Goal: Task Accomplishment & Management: Complete application form

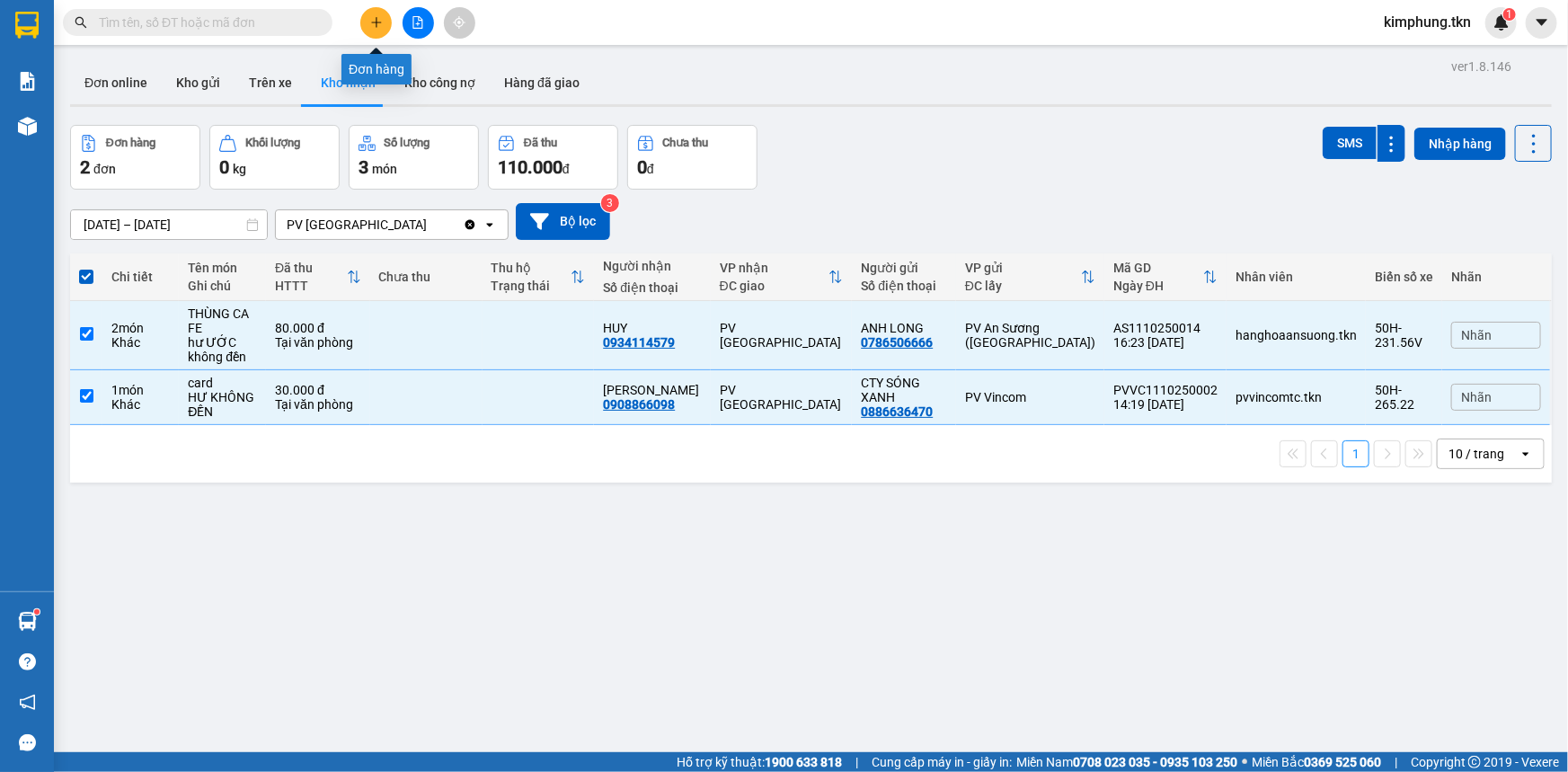
click at [368, 24] on button at bounding box center [376, 23] width 31 height 31
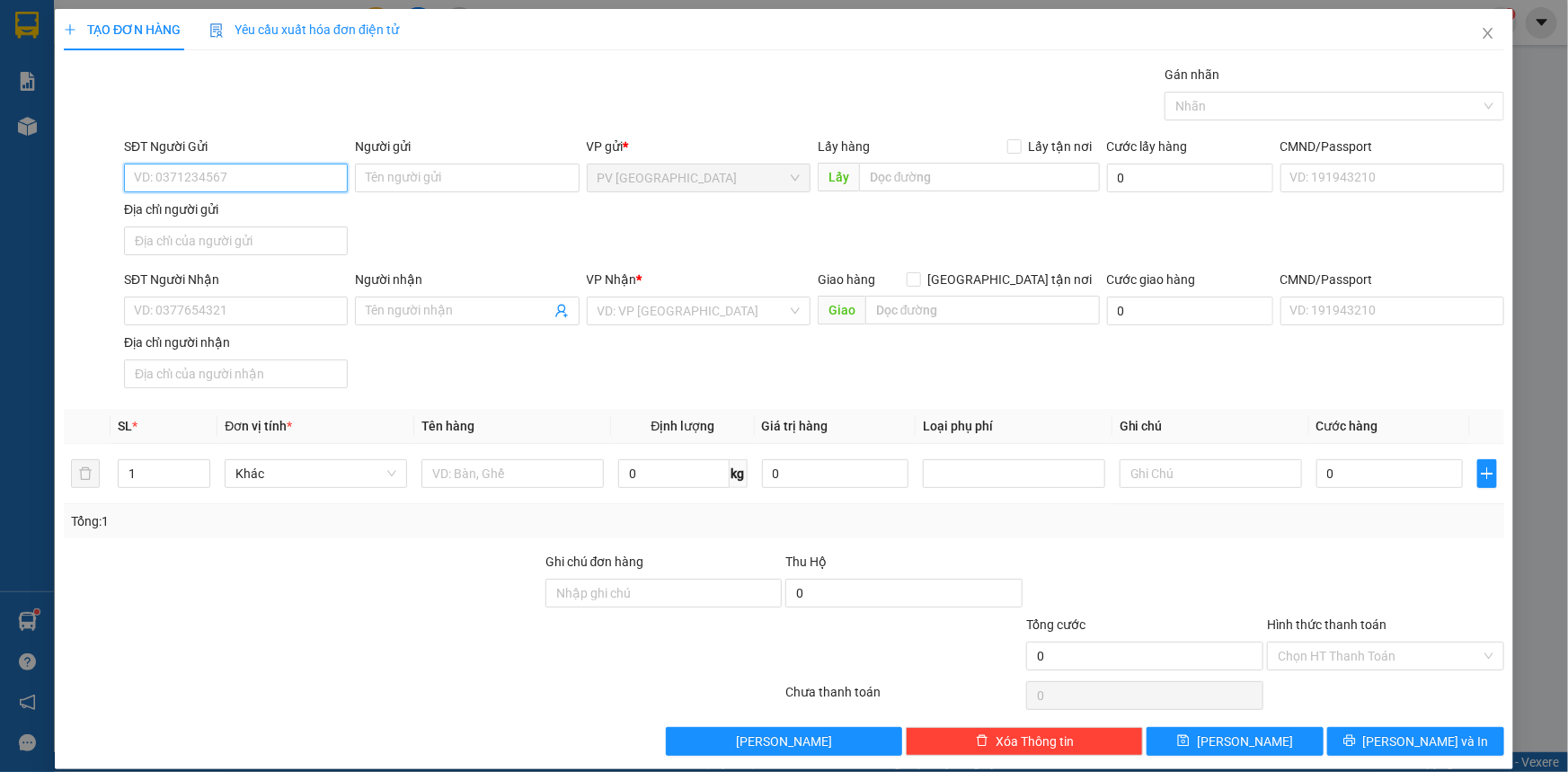
click at [251, 172] on input "SĐT Người Gửi" at bounding box center [235, 177] width 224 height 29
click at [234, 168] on input "SĐT Người Gửi" at bounding box center [235, 177] width 224 height 29
type input "0948996674"
click at [503, 188] on input "Người gửi" at bounding box center [467, 177] width 224 height 29
type input "D"
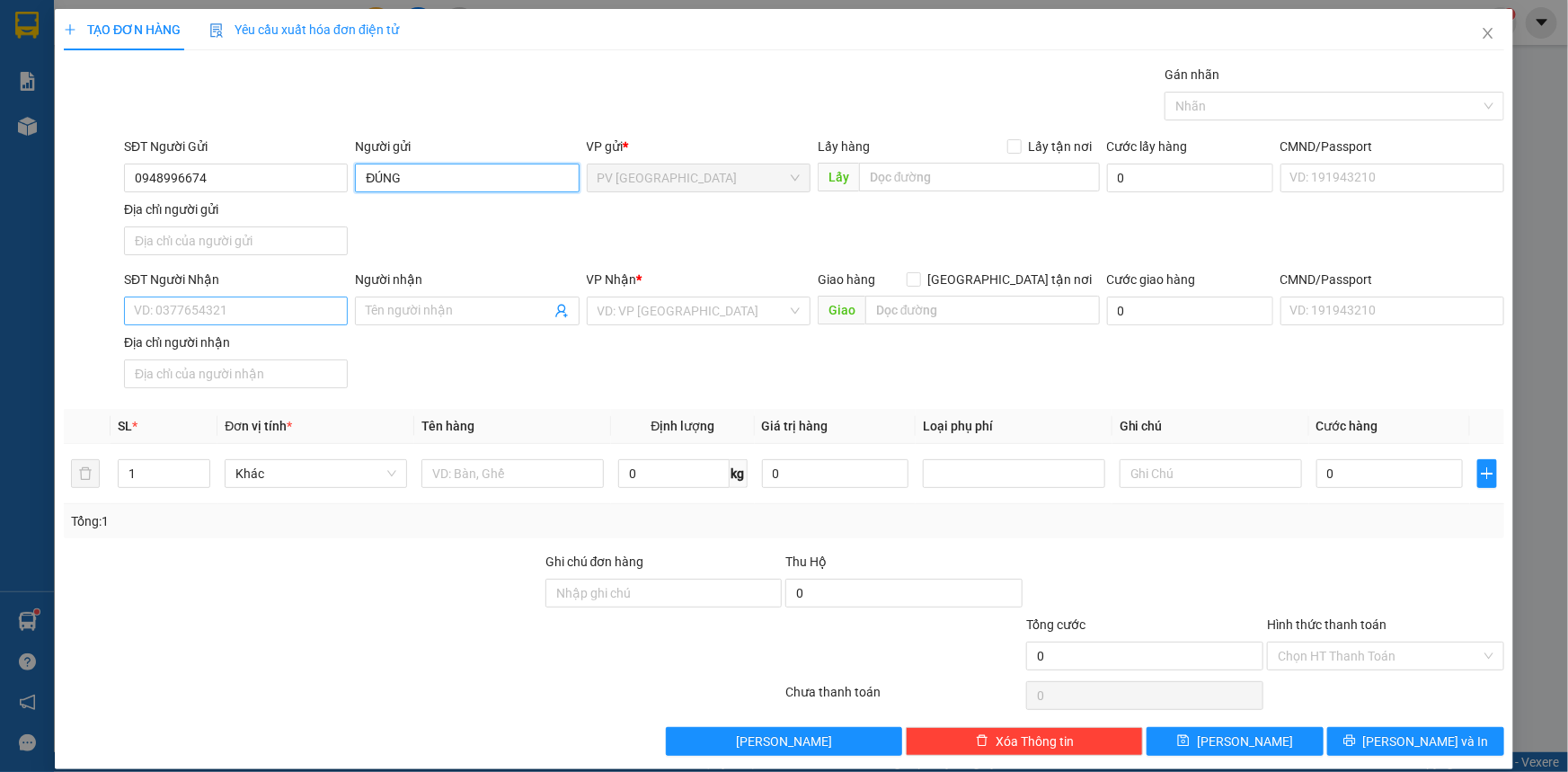
type input "ĐÚNG"
click at [278, 303] on input "SĐT Người Nhận" at bounding box center [235, 310] width 224 height 29
type input "0844443432"
click at [471, 304] on input "Người nhận" at bounding box center [457, 310] width 184 height 19
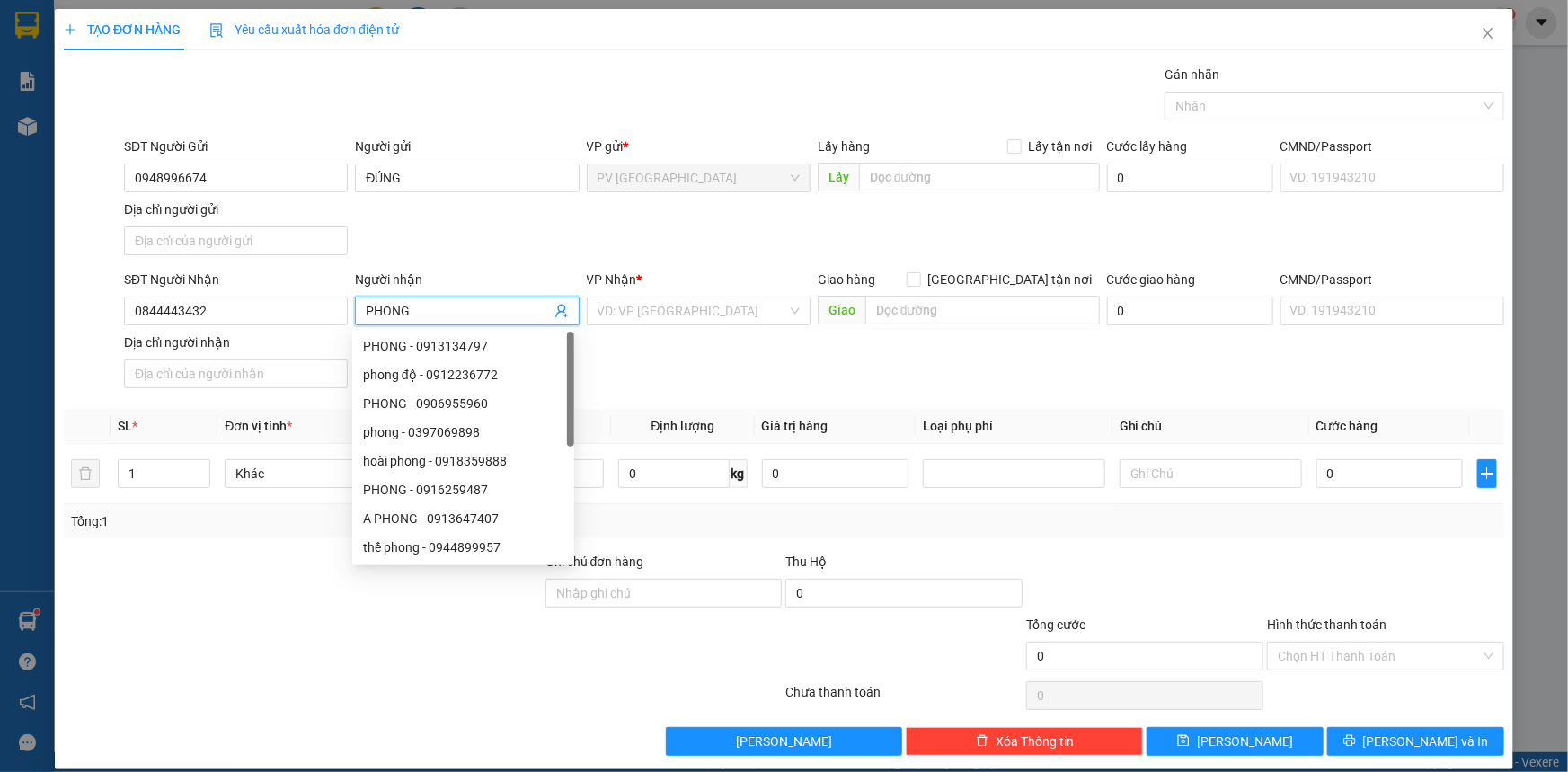
type input "PHONG"
click at [661, 300] on div "VP Nhận * VD: VP [GEOGRAPHIC_DATA]" at bounding box center [698, 301] width 224 height 63
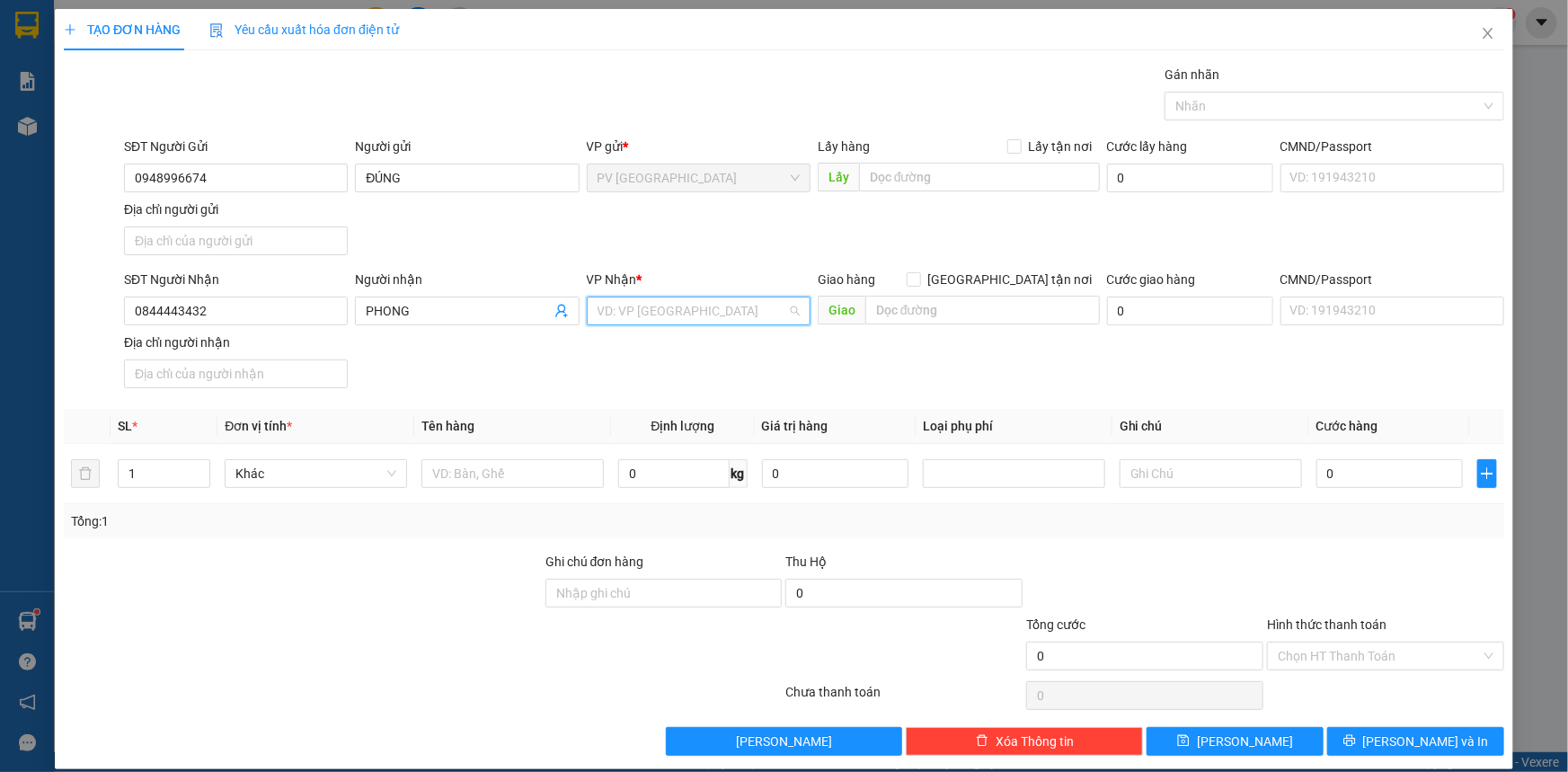
click at [661, 304] on input "search" at bounding box center [693, 310] width 190 height 27
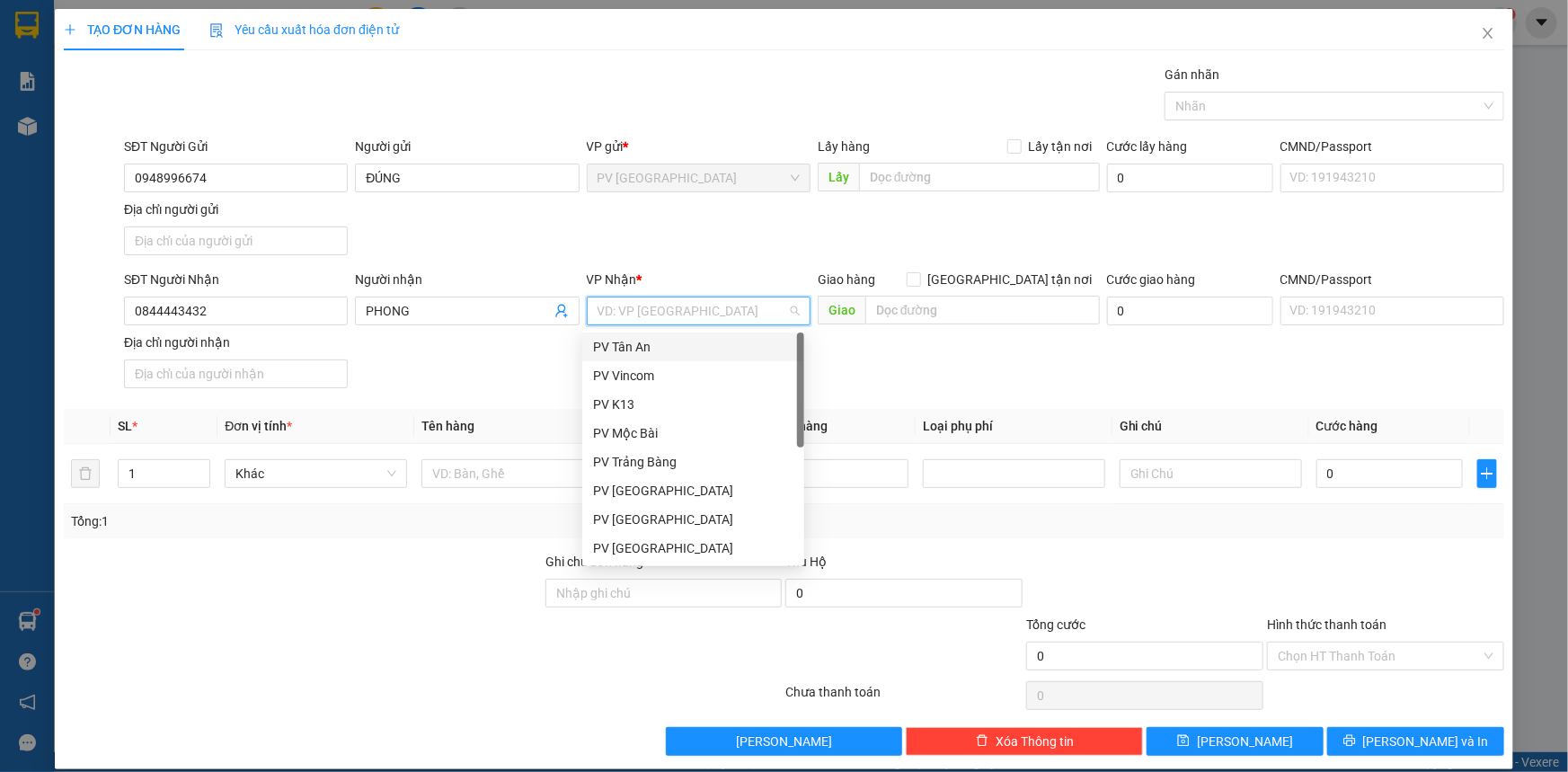
scroll to position [114, 0]
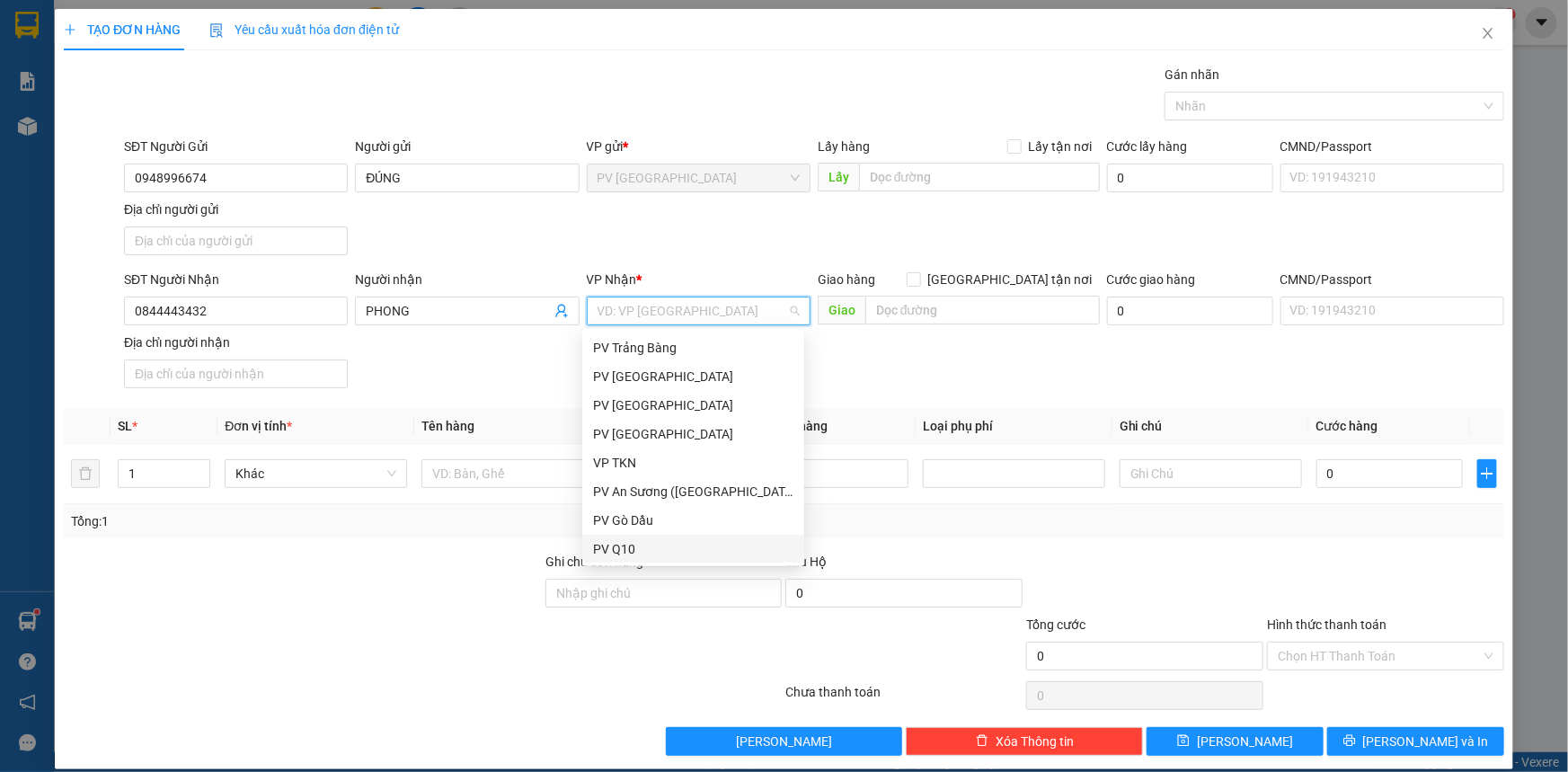
click at [637, 548] on div "PV Q10" at bounding box center [693, 548] width 200 height 19
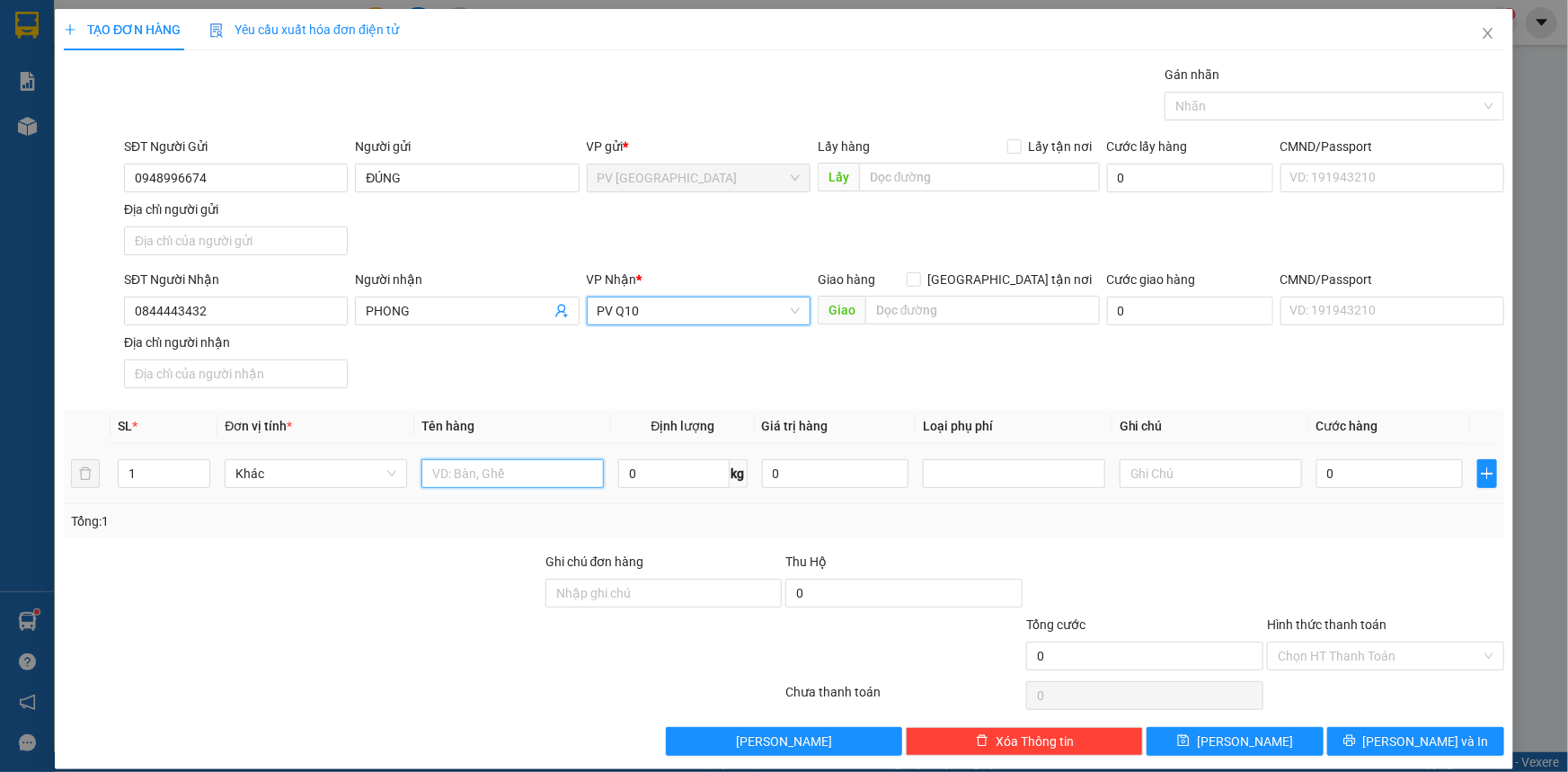
click at [476, 467] on input "text" at bounding box center [513, 473] width 183 height 29
type input "SÁCH"
click at [1354, 470] on input "0" at bounding box center [1389, 473] width 147 height 29
type input "4"
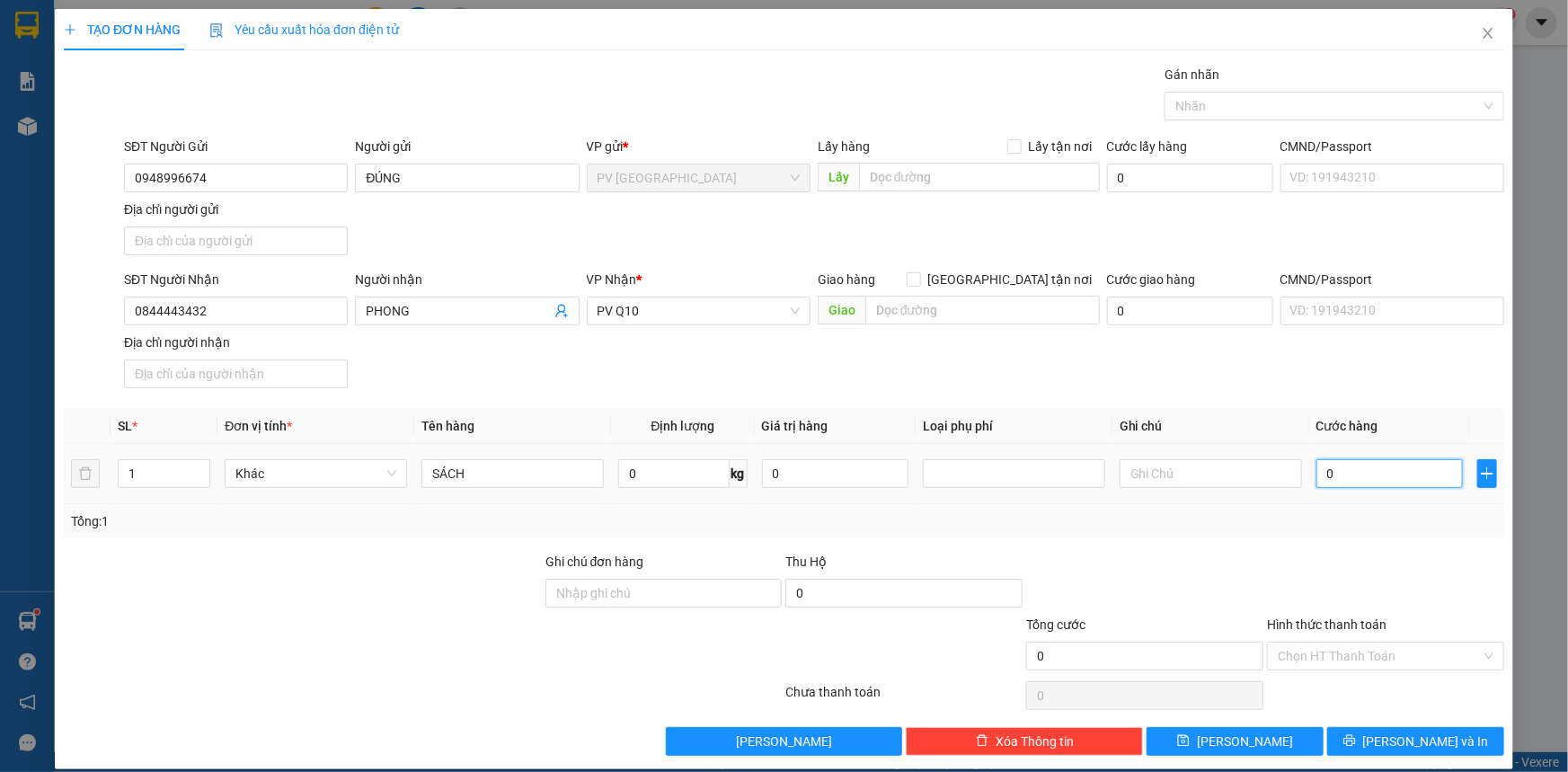
type input "4"
type input "40"
type input "400"
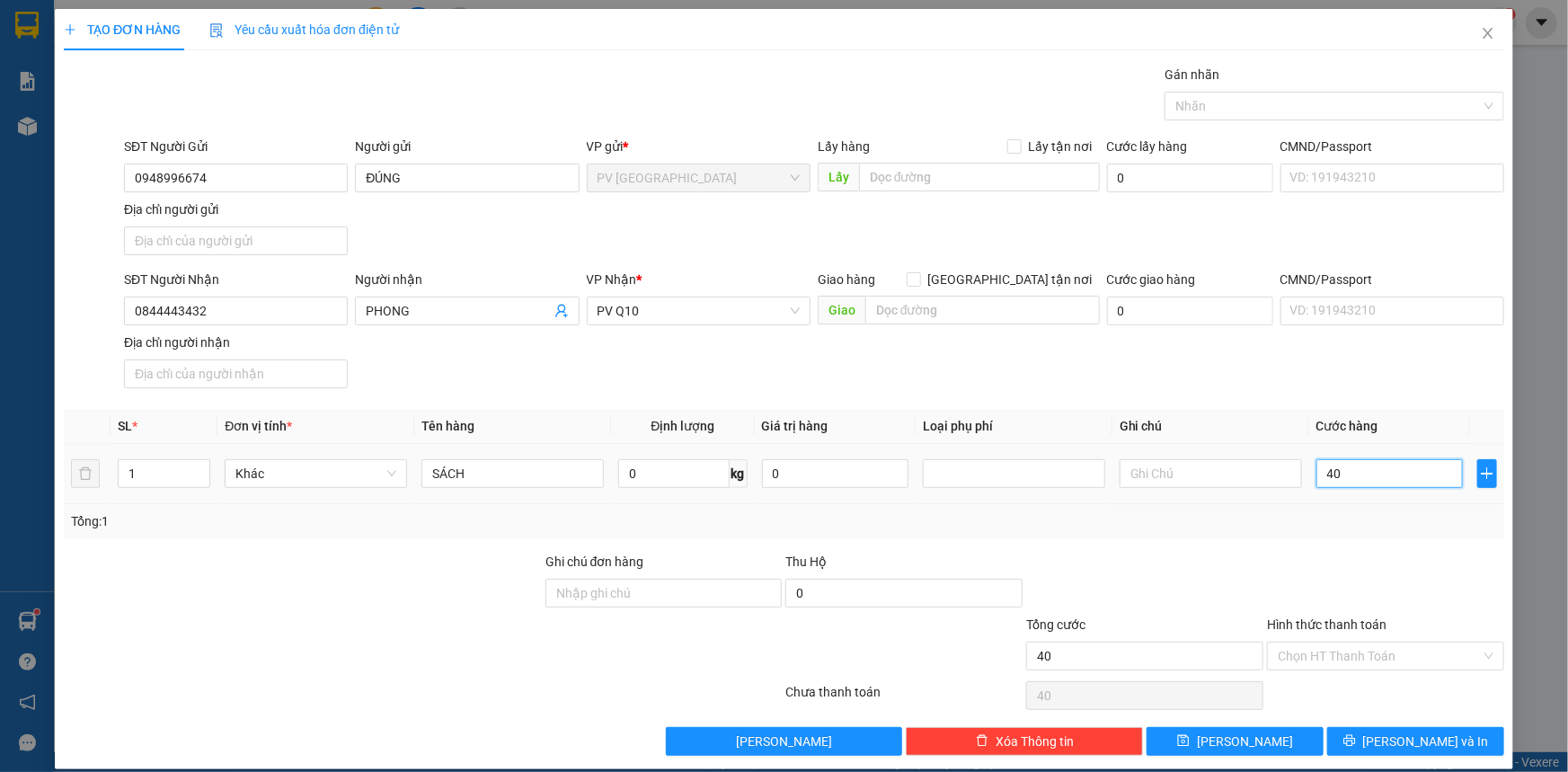
type input "400"
type input "4.000"
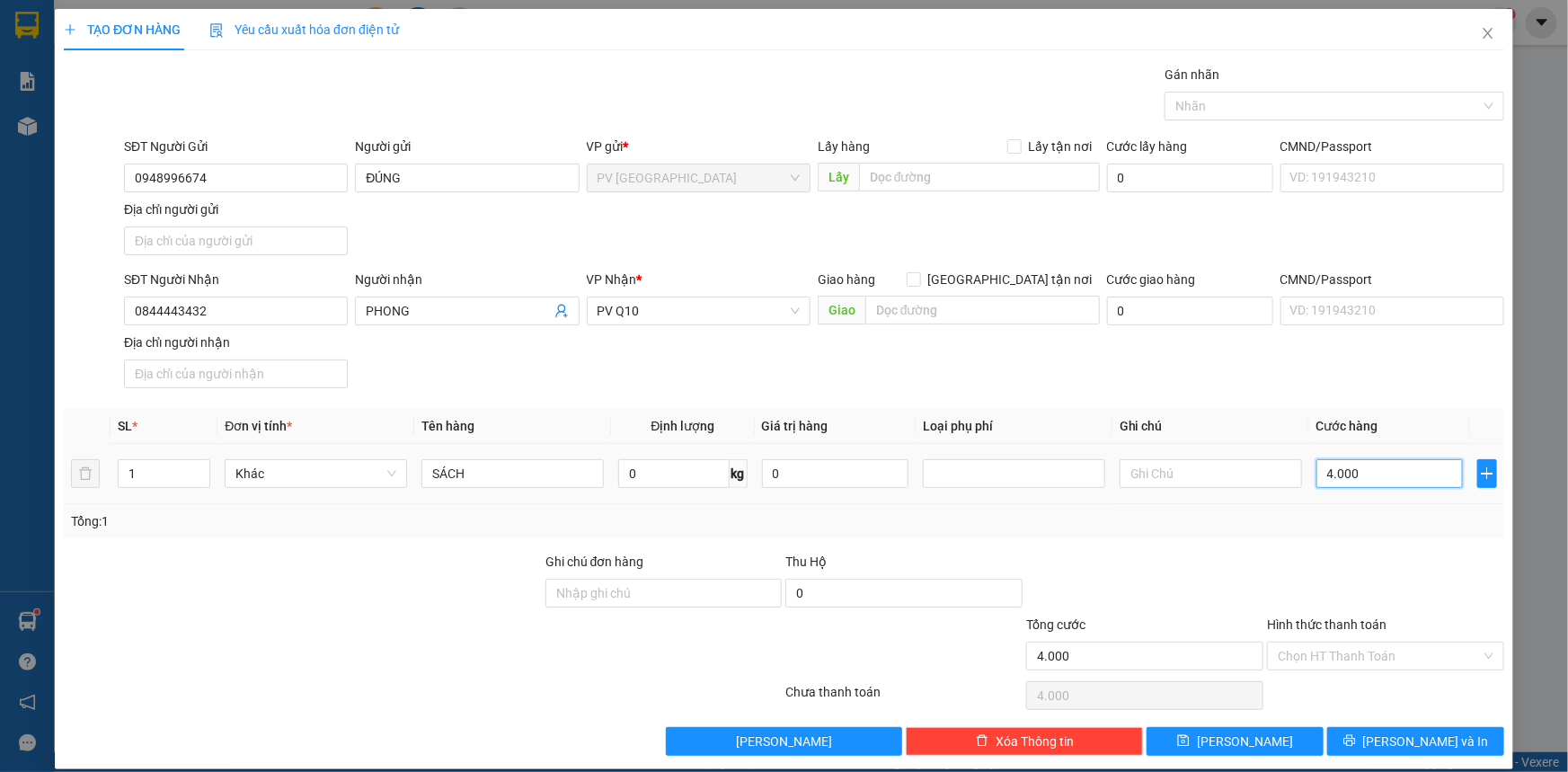
type input "40.000"
click at [1366, 655] on input "Hình thức thanh toán" at bounding box center [1379, 655] width 203 height 27
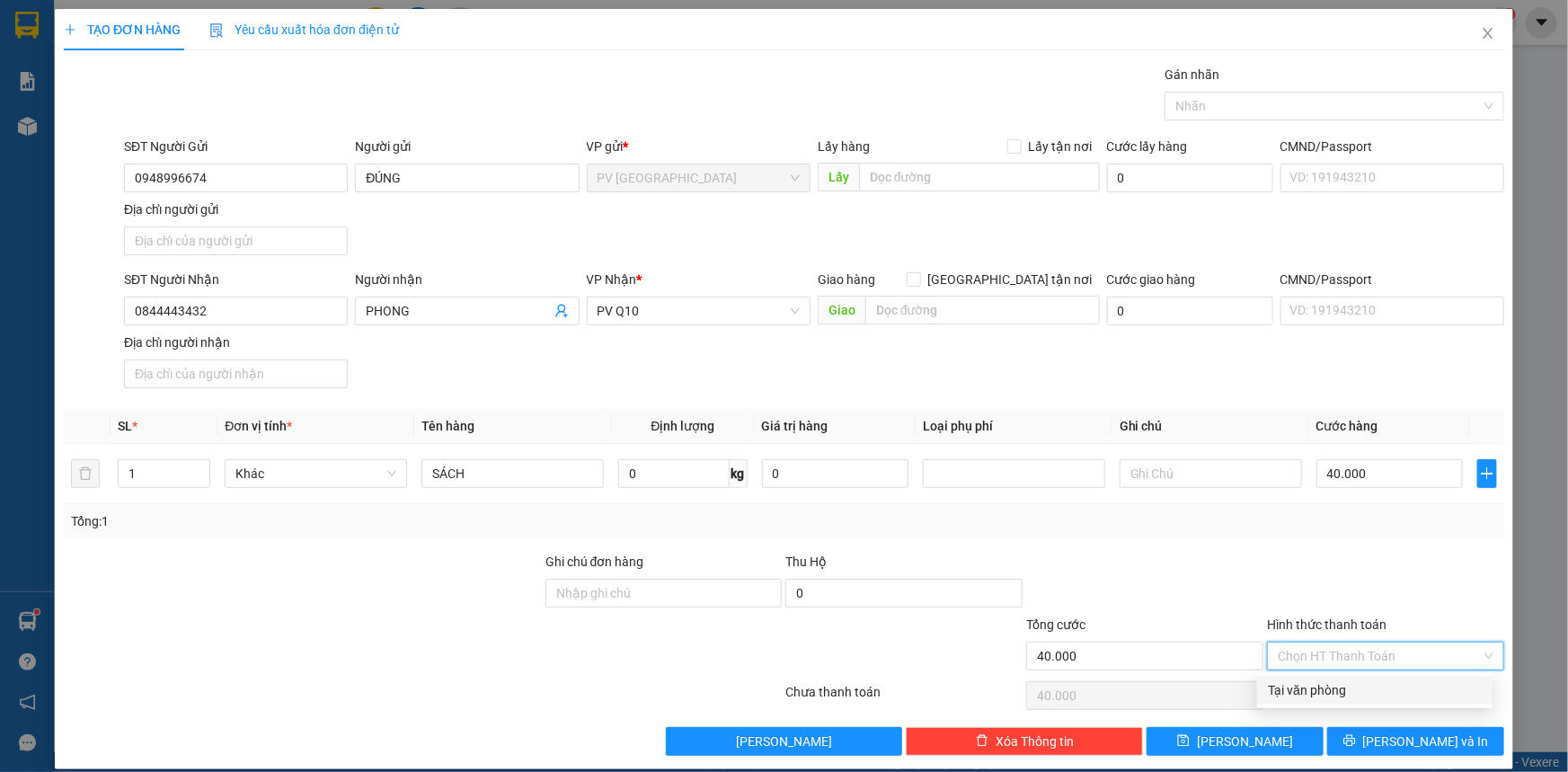
click at [1366, 689] on div "Tại văn phòng" at bounding box center [1374, 689] width 214 height 19
type input "0"
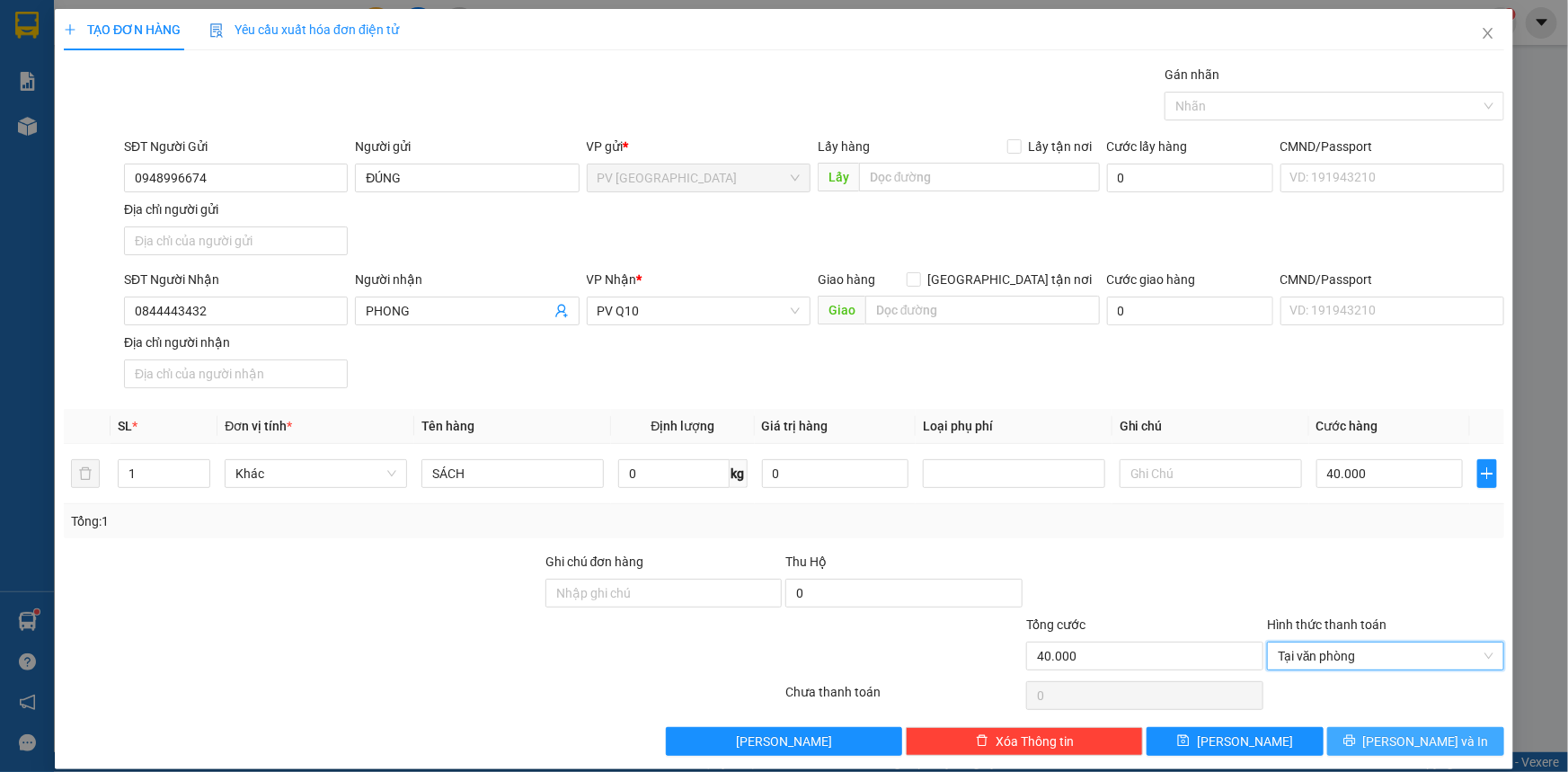
click at [1392, 742] on span "[PERSON_NAME] và In" at bounding box center [1426, 741] width 125 height 19
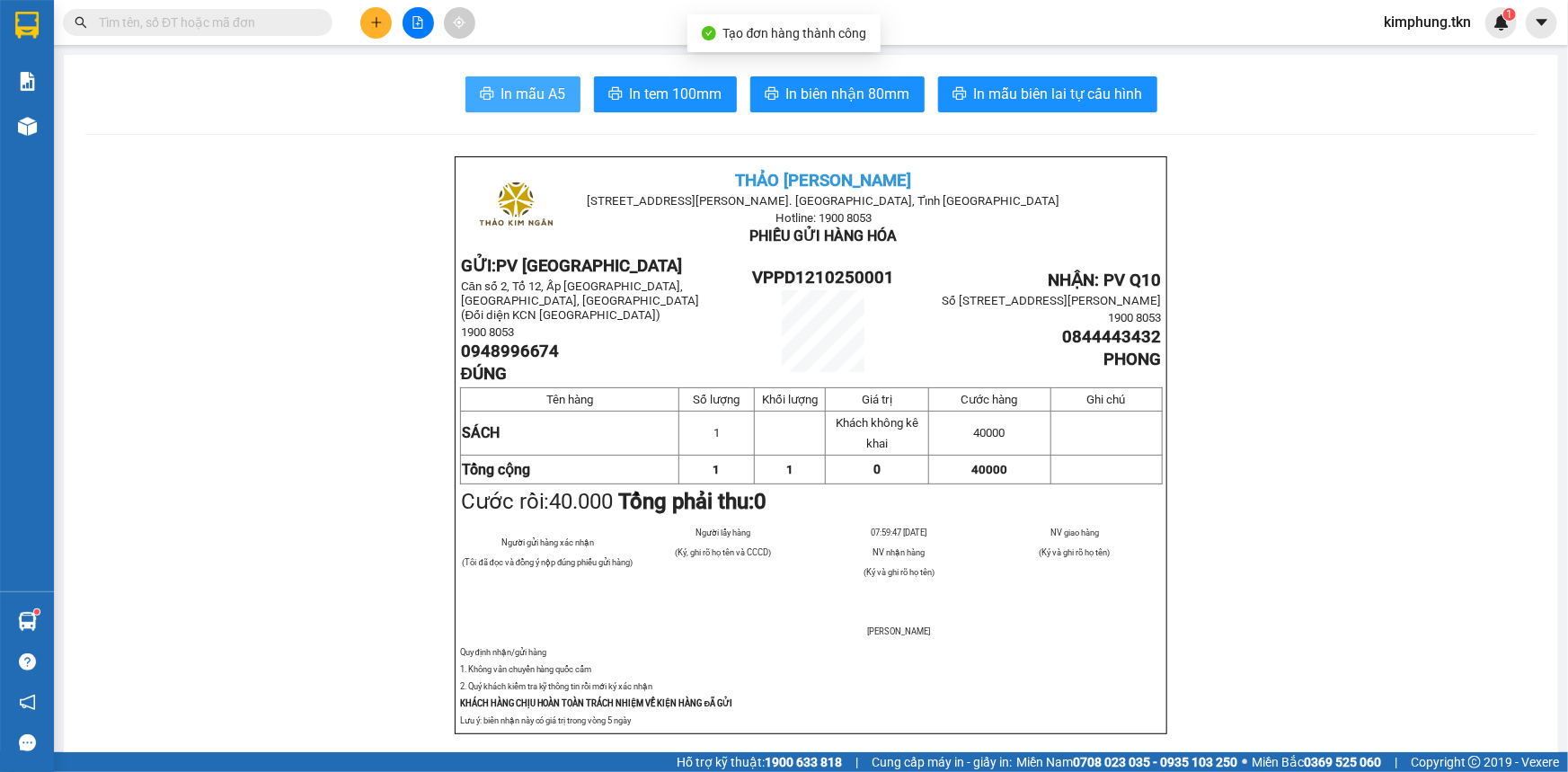
click at [529, 93] on span "In mẫu A5" at bounding box center [533, 94] width 65 height 22
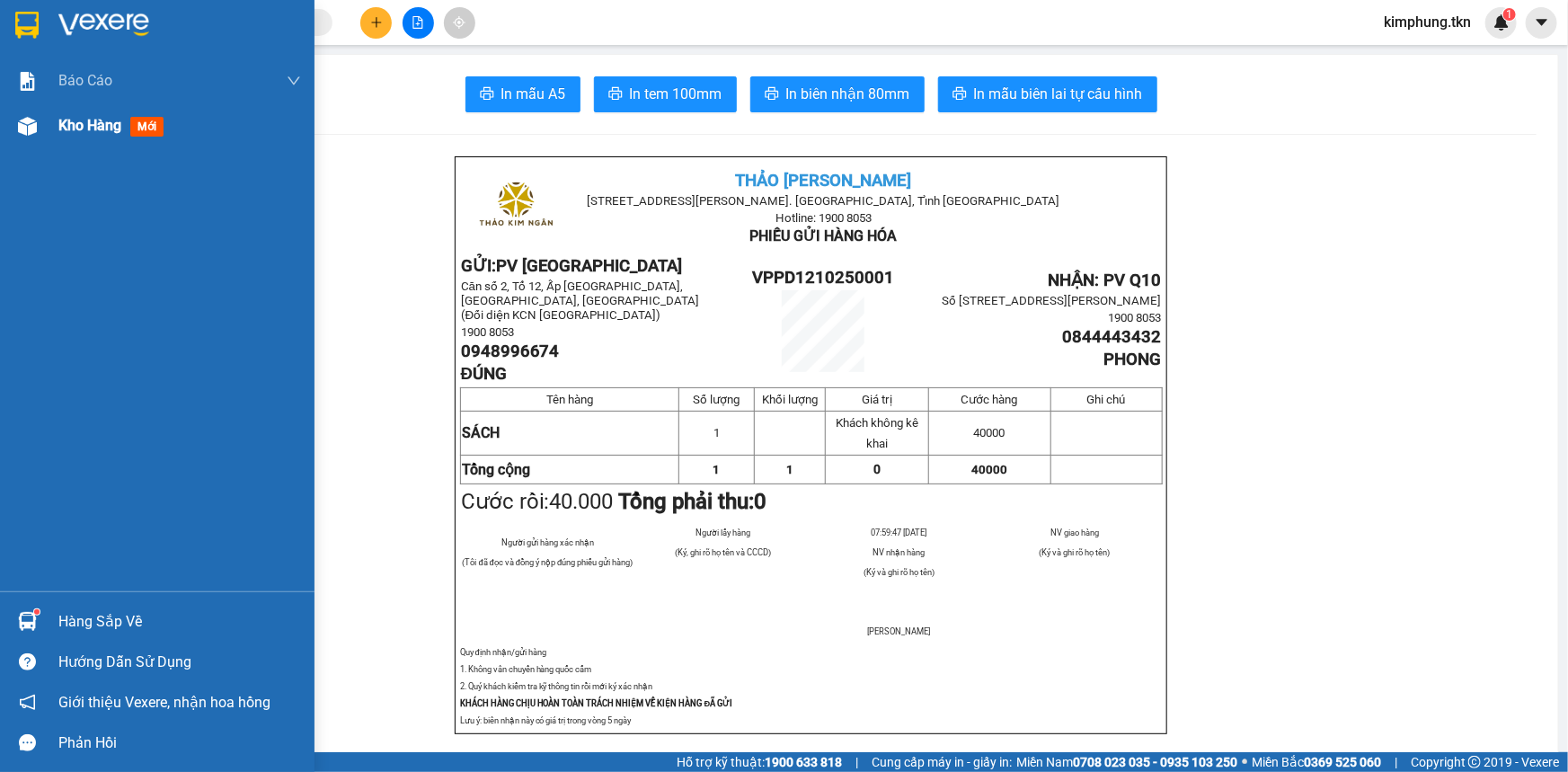
click at [66, 125] on span "Kho hàng" at bounding box center [89, 125] width 63 height 18
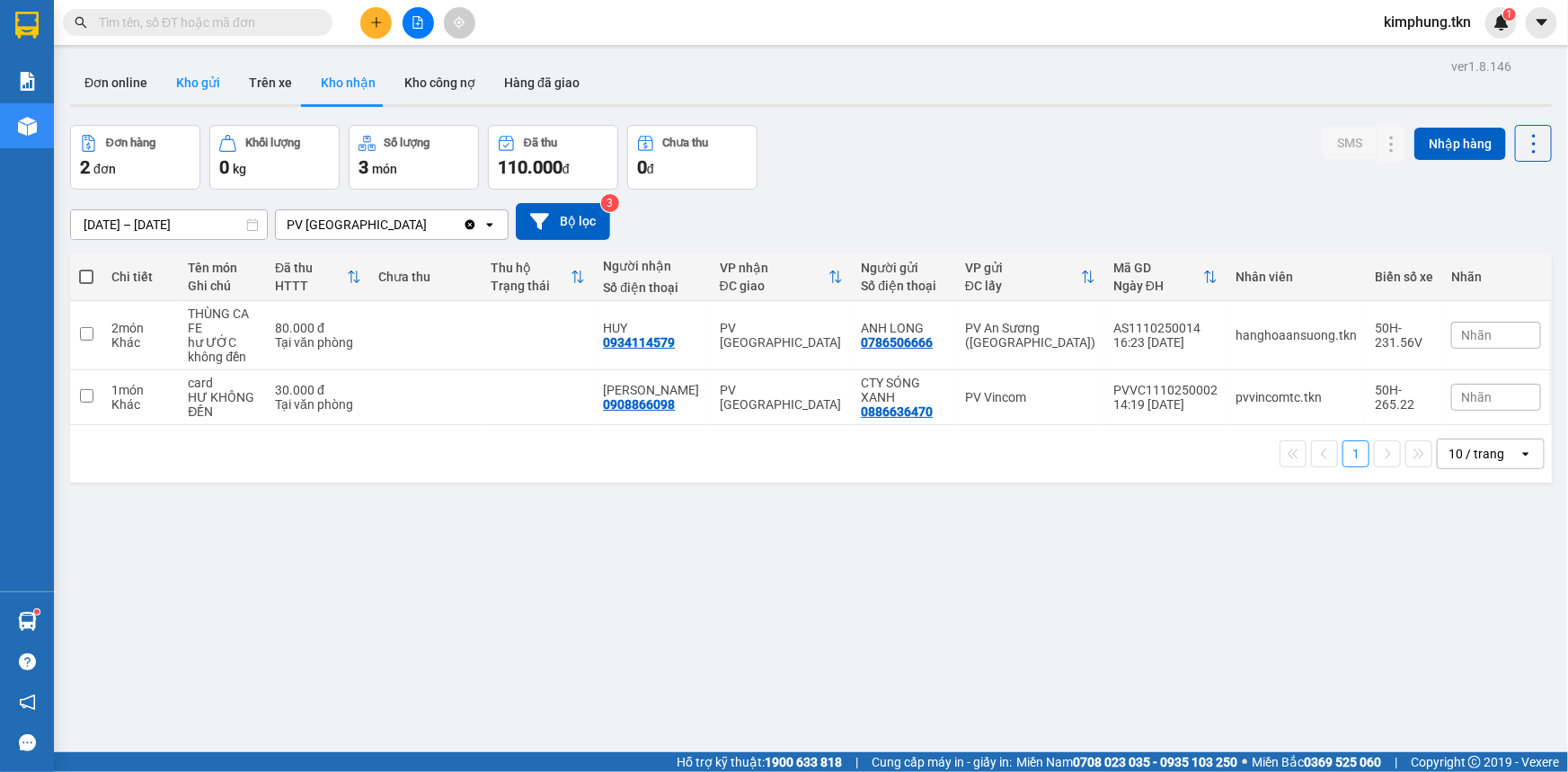
click at [204, 78] on button "Kho gửi" at bounding box center [197, 82] width 73 height 43
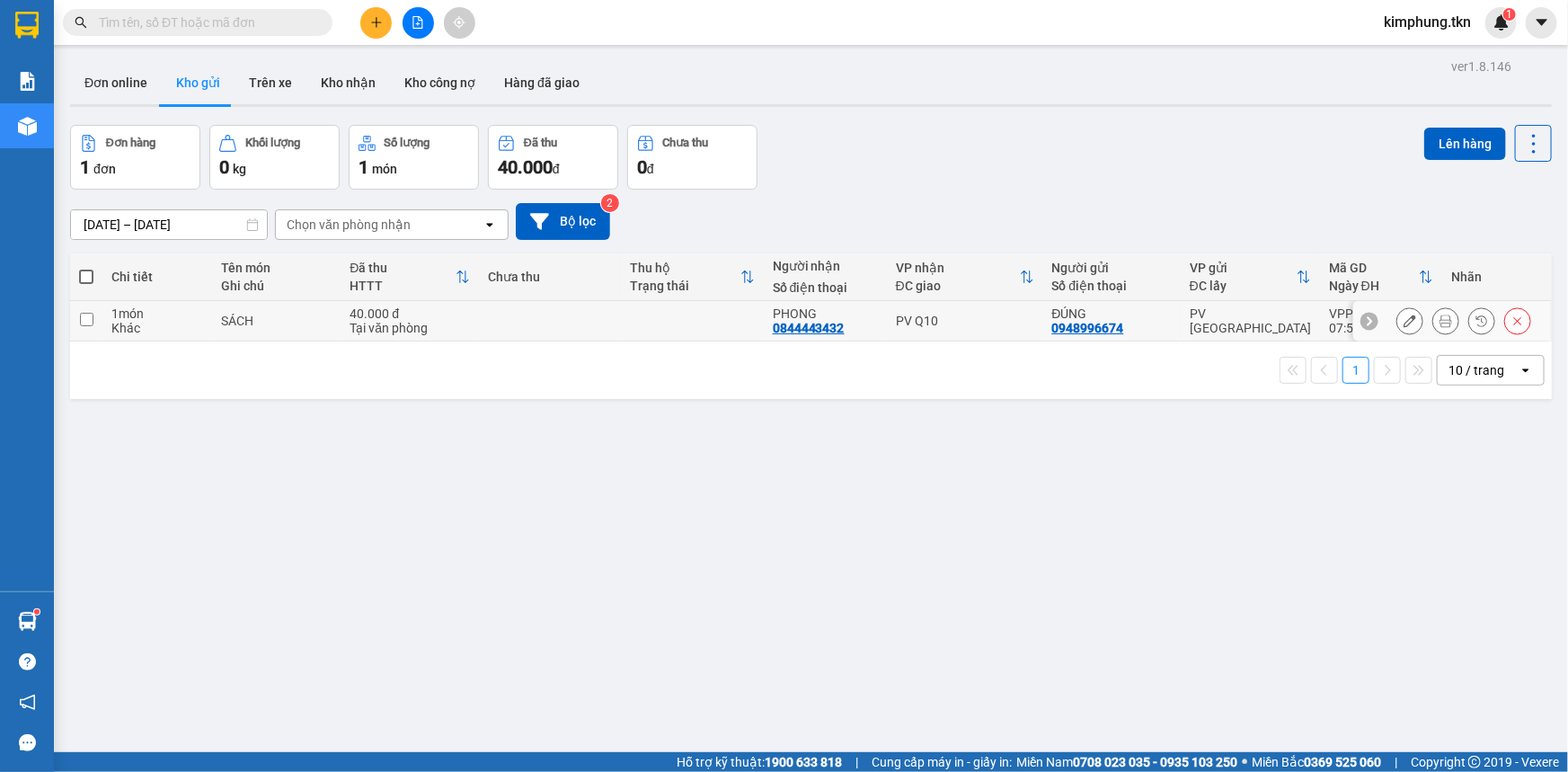
click at [87, 319] on input "checkbox" at bounding box center [87, 319] width 14 height 14
checkbox input "true"
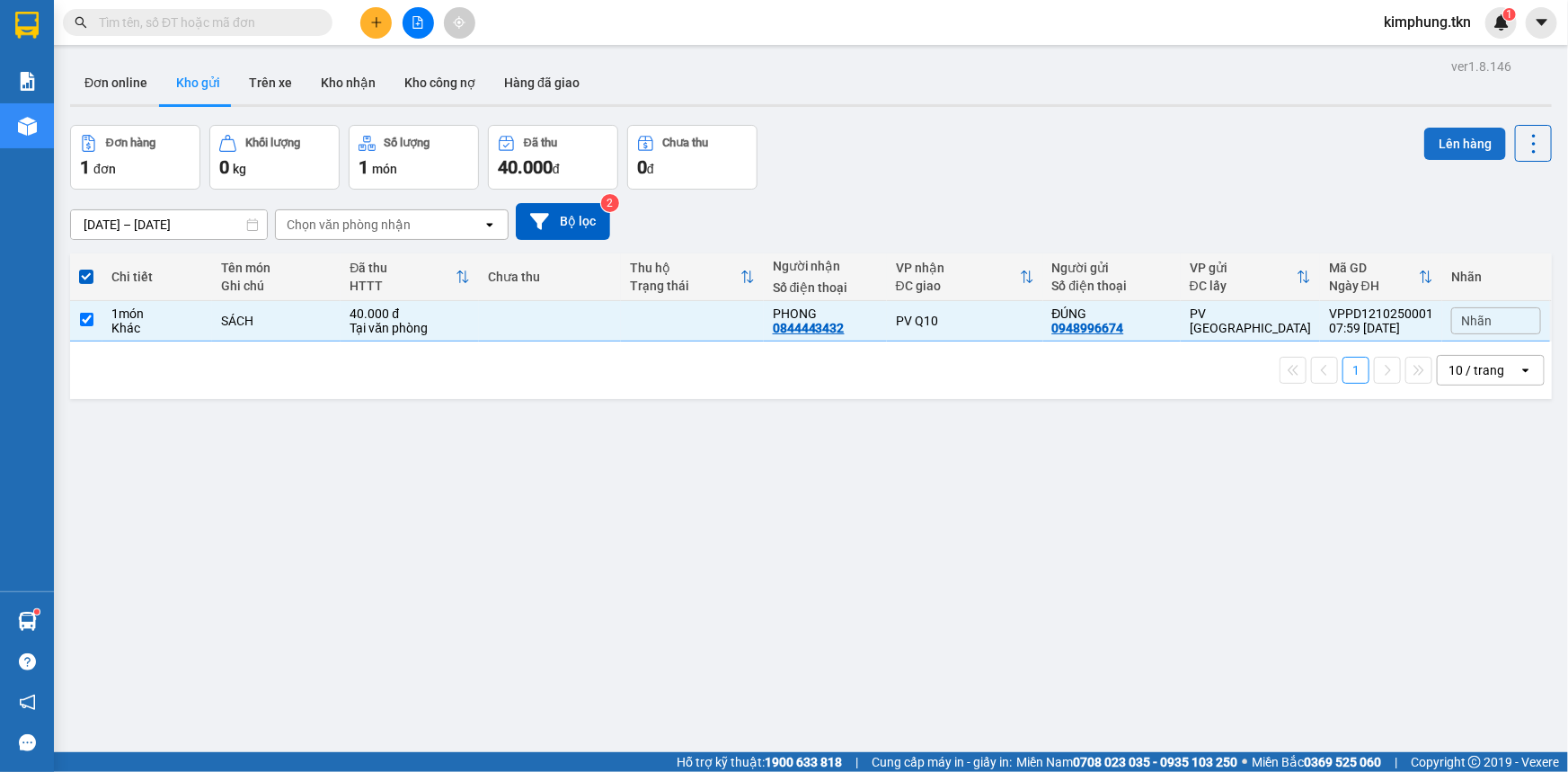
click at [1471, 137] on button "Lên hàng" at bounding box center [1465, 143] width 82 height 32
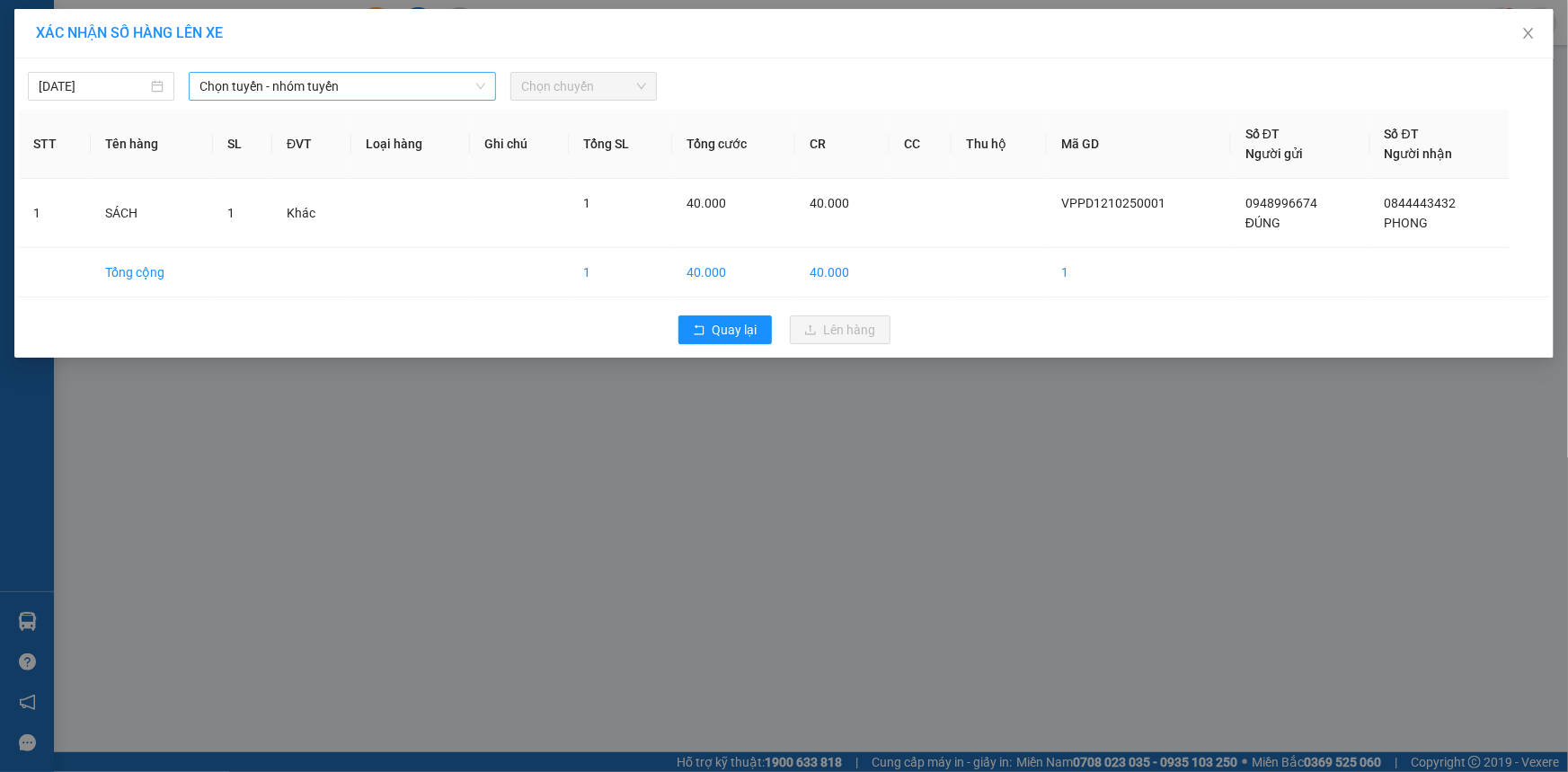
click at [362, 82] on span "Chọn tuyến - nhóm tuyến" at bounding box center [342, 86] width 286 height 27
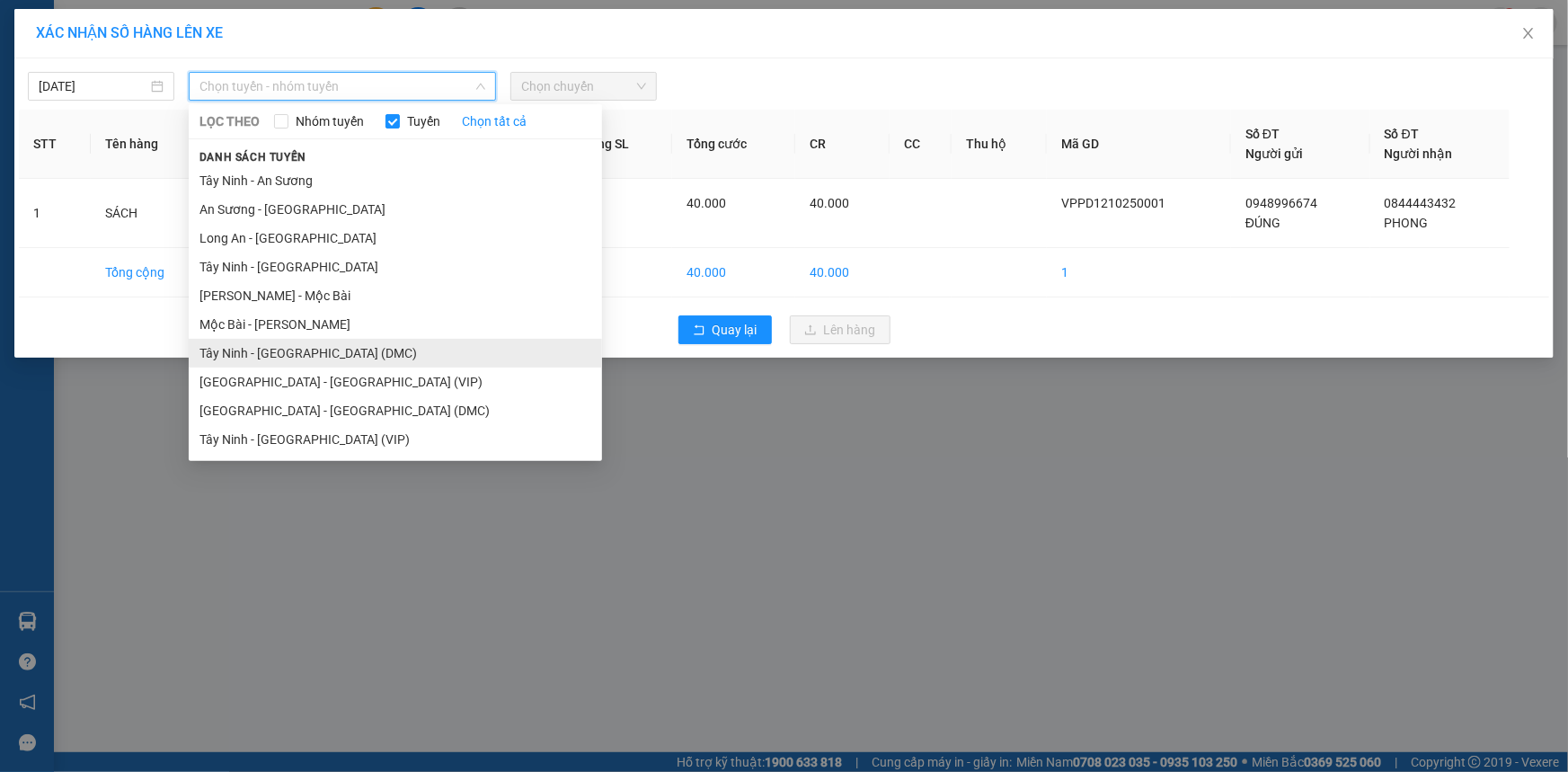
click at [300, 351] on li "Tây Ninh - [GEOGRAPHIC_DATA] (DMC)" at bounding box center [396, 352] width 413 height 29
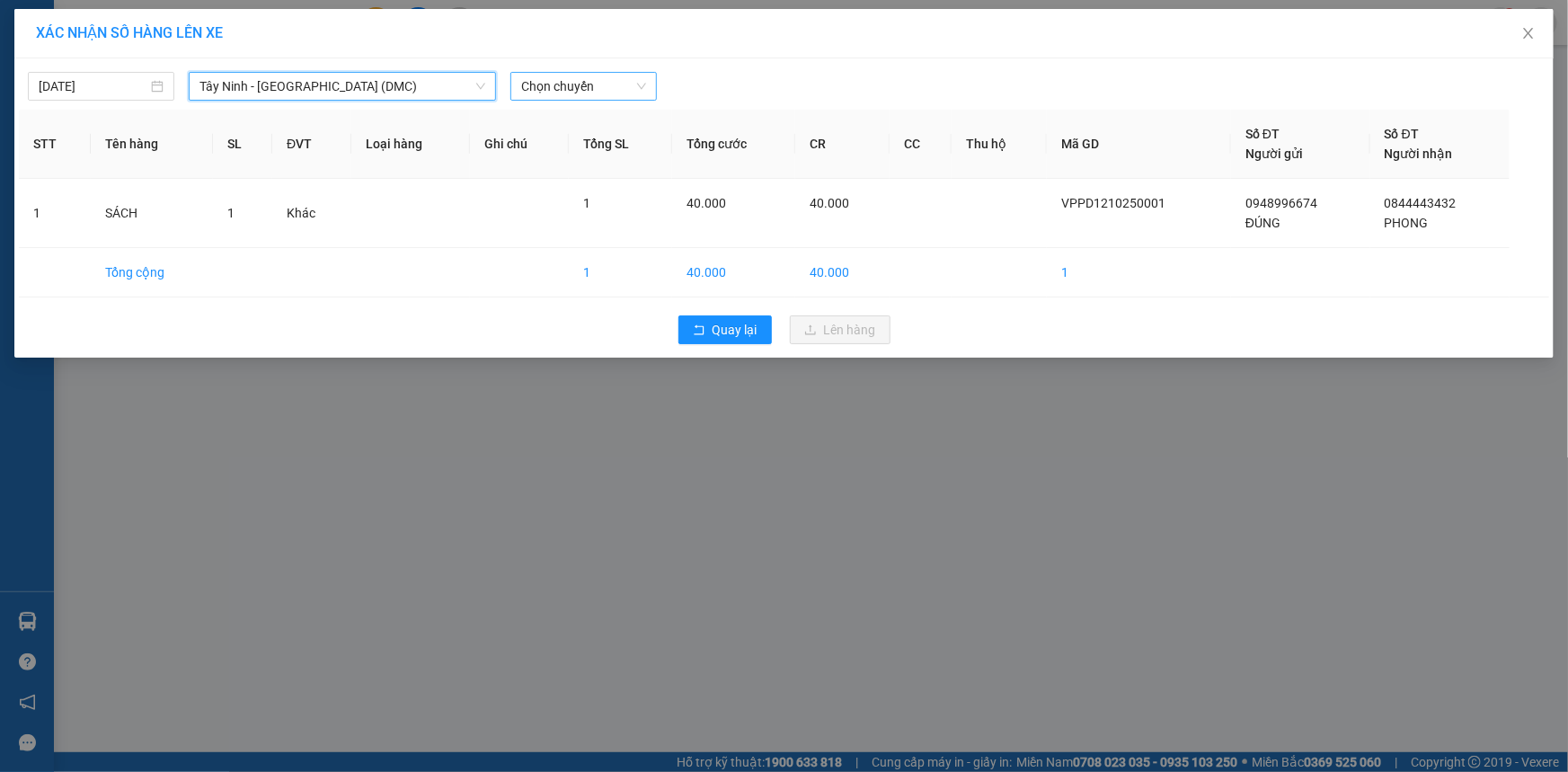
click at [586, 81] on span "Chọn chuyến" at bounding box center [583, 86] width 125 height 27
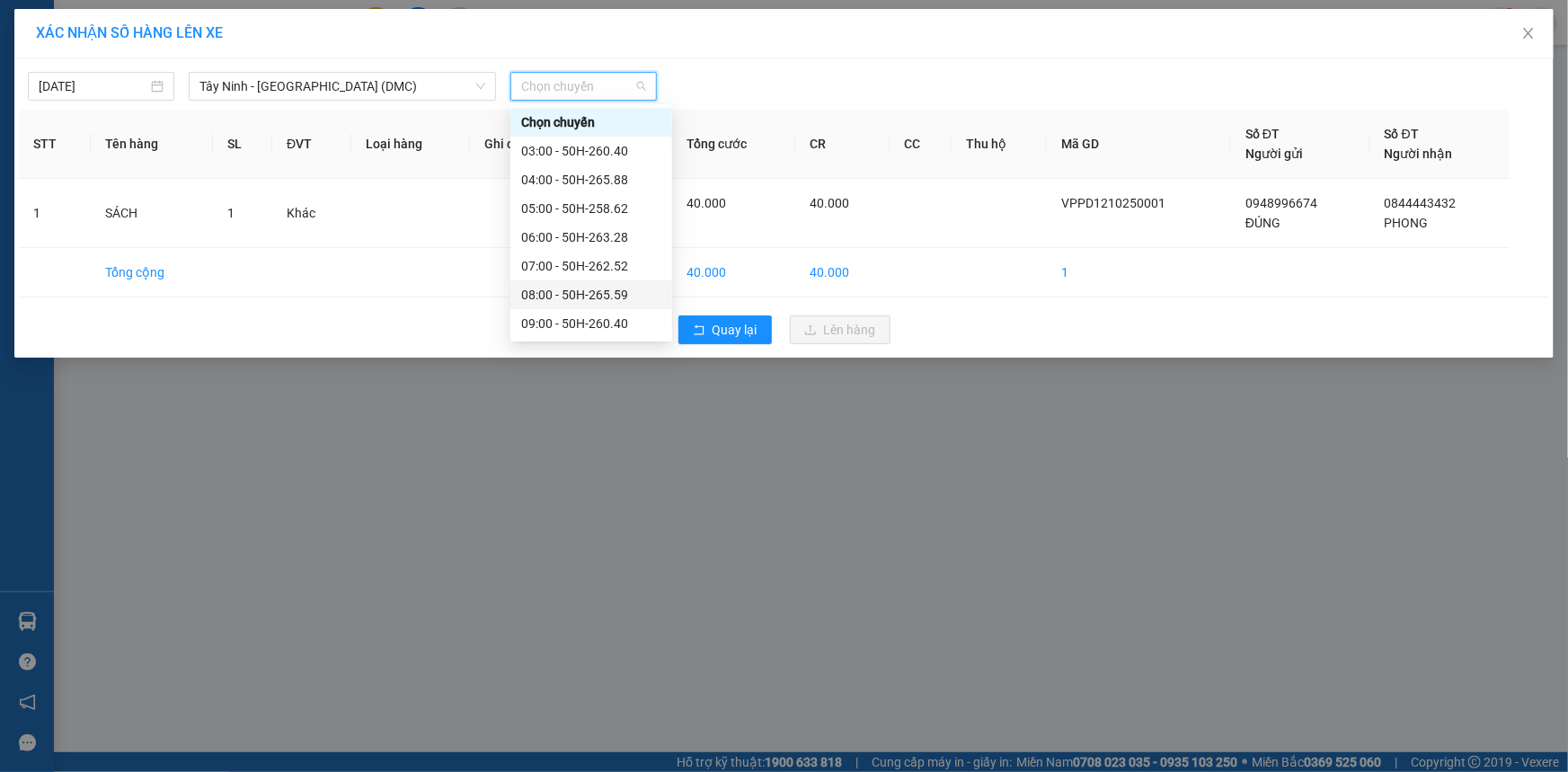
click at [611, 296] on div "08:00 - 50H-265.59" at bounding box center [591, 294] width 140 height 19
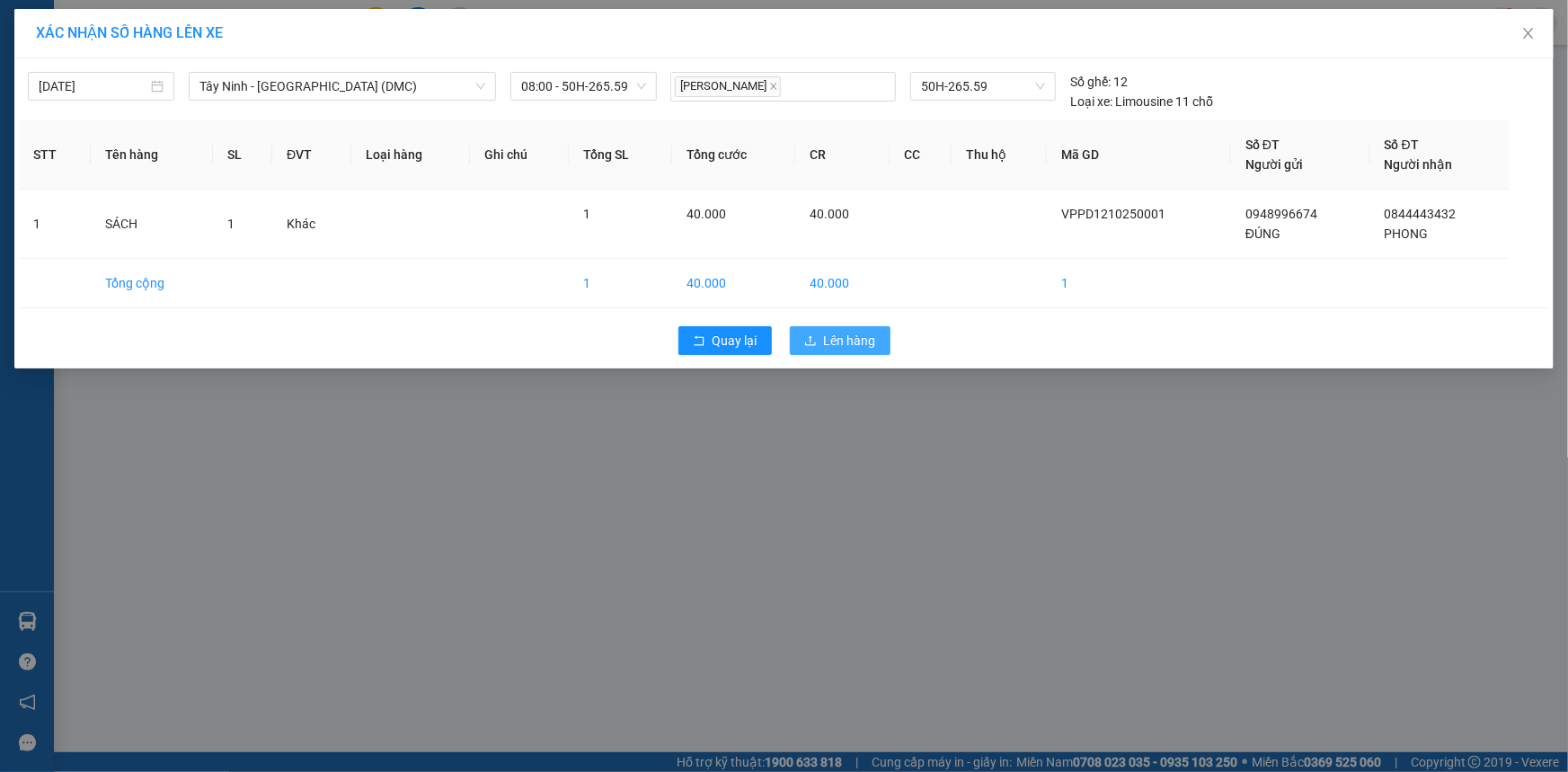
click at [854, 344] on span "Lên hàng" at bounding box center [849, 339] width 52 height 19
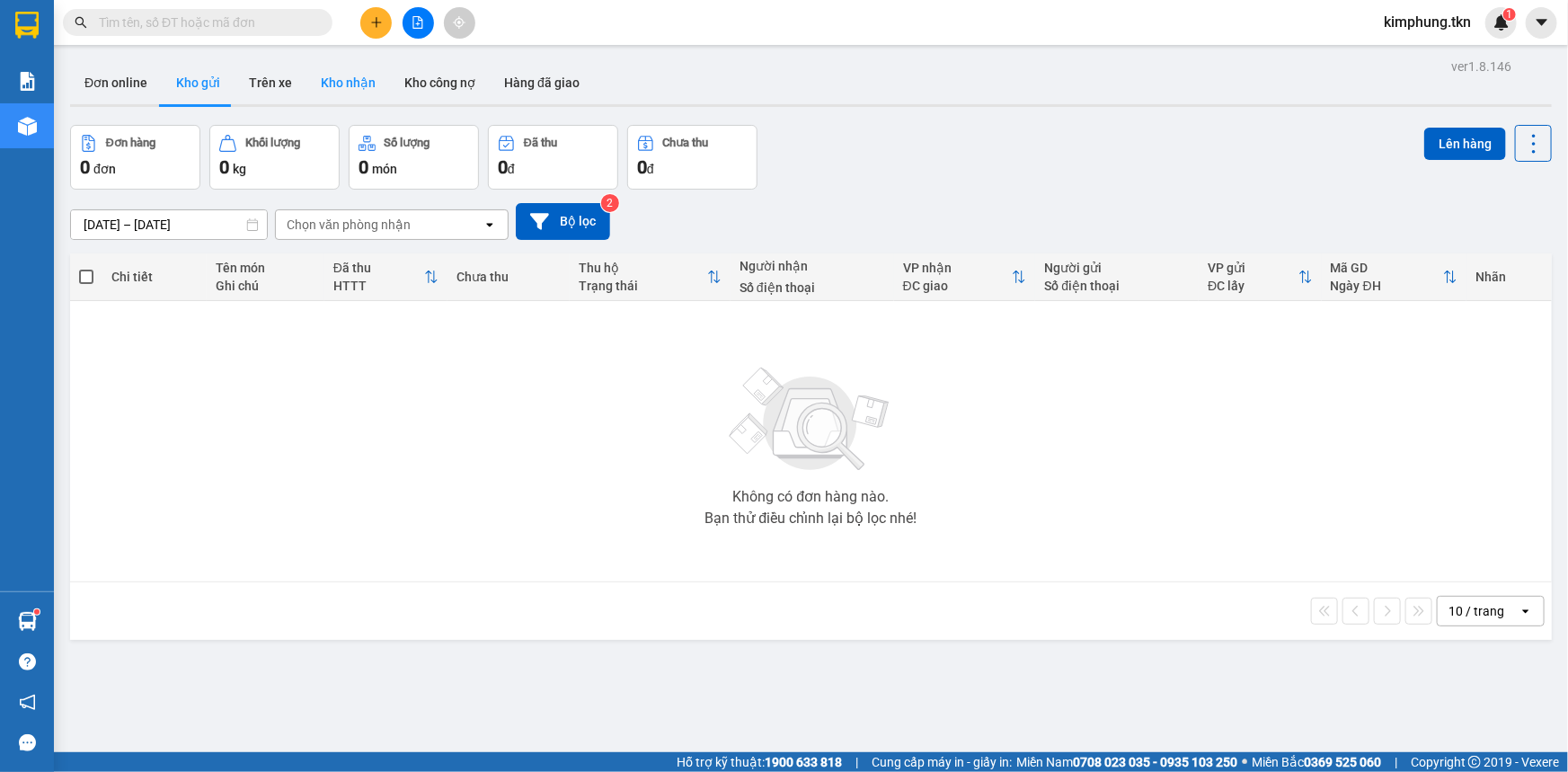
click at [365, 81] on button "Kho nhận" at bounding box center [348, 82] width 84 height 43
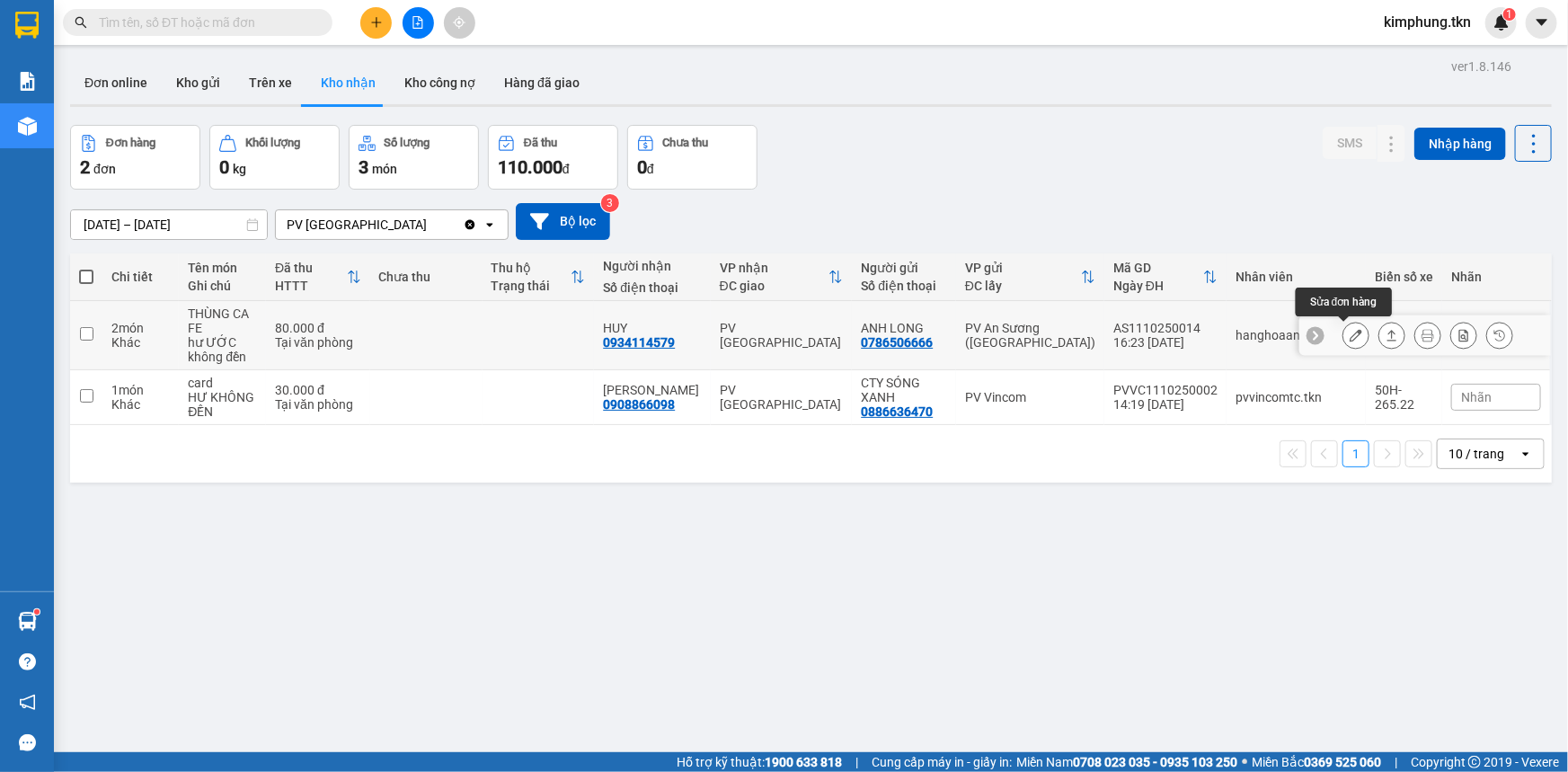
click at [1343, 325] on button at bounding box center [1355, 336] width 25 height 31
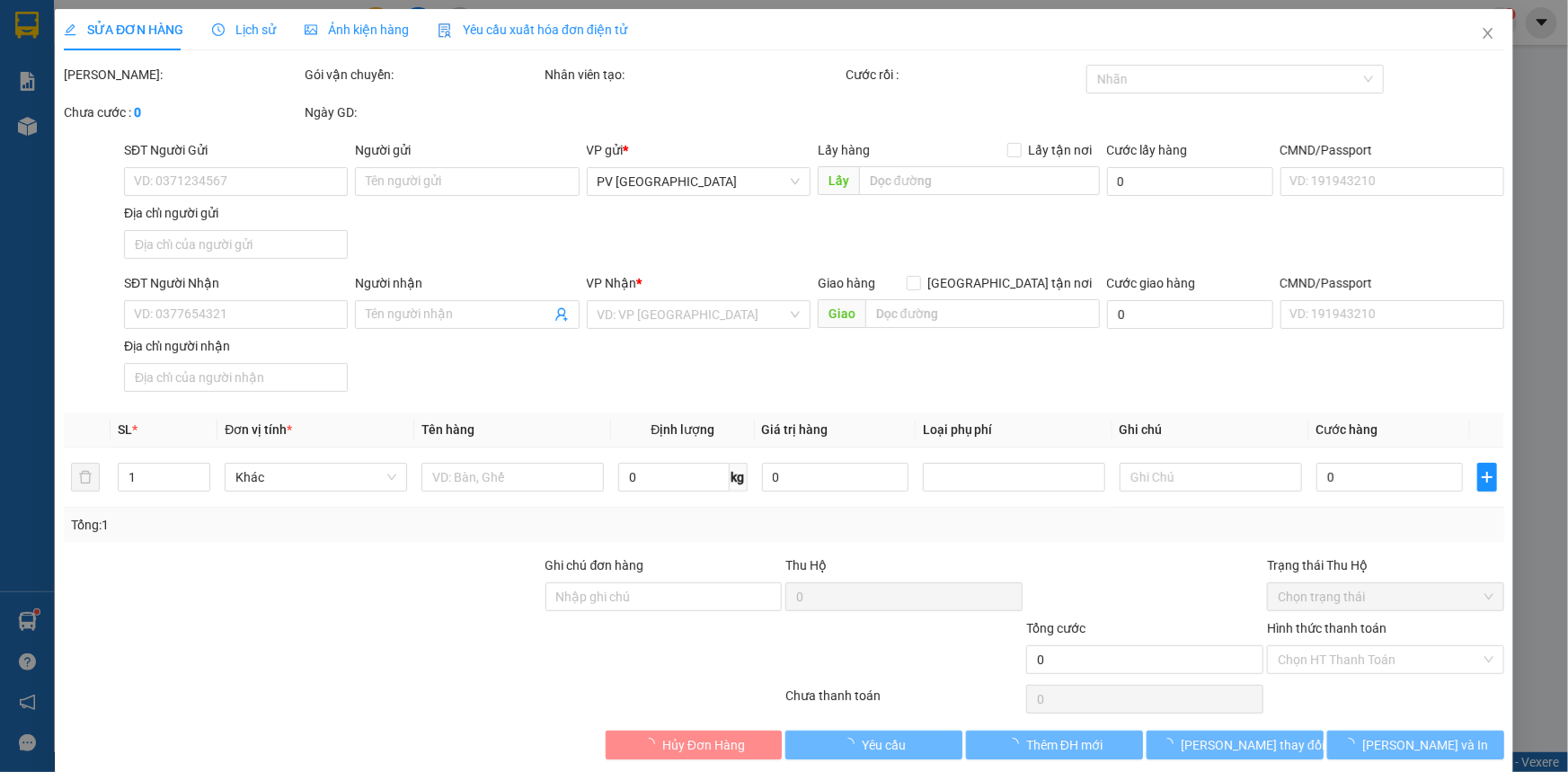
type input "0786506666"
type input "ANH LONG"
type input "0934114579"
type input "HUY"
type input "80.000"
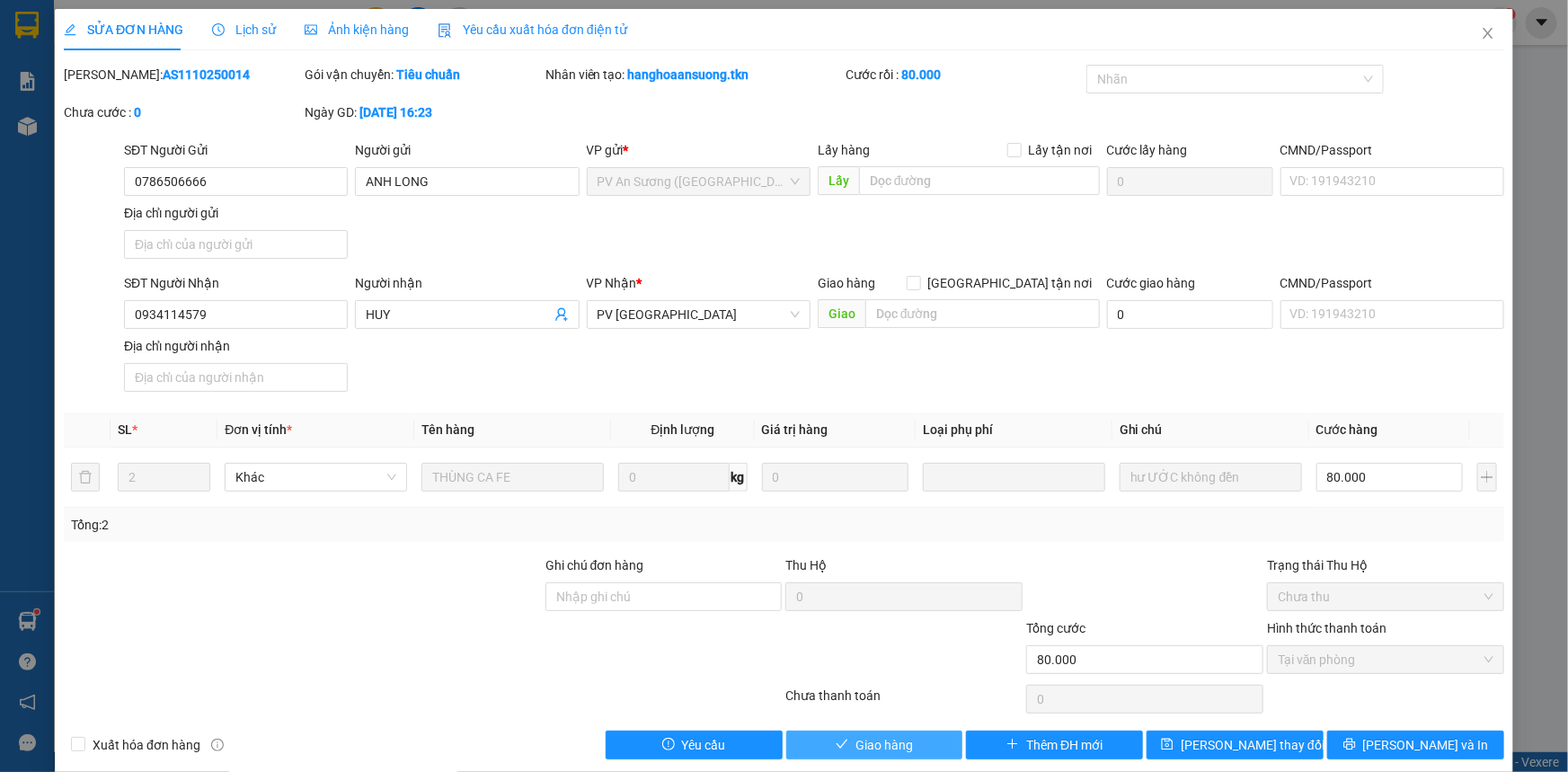
click at [813, 737] on button "Giao hàng" at bounding box center [874, 744] width 177 height 29
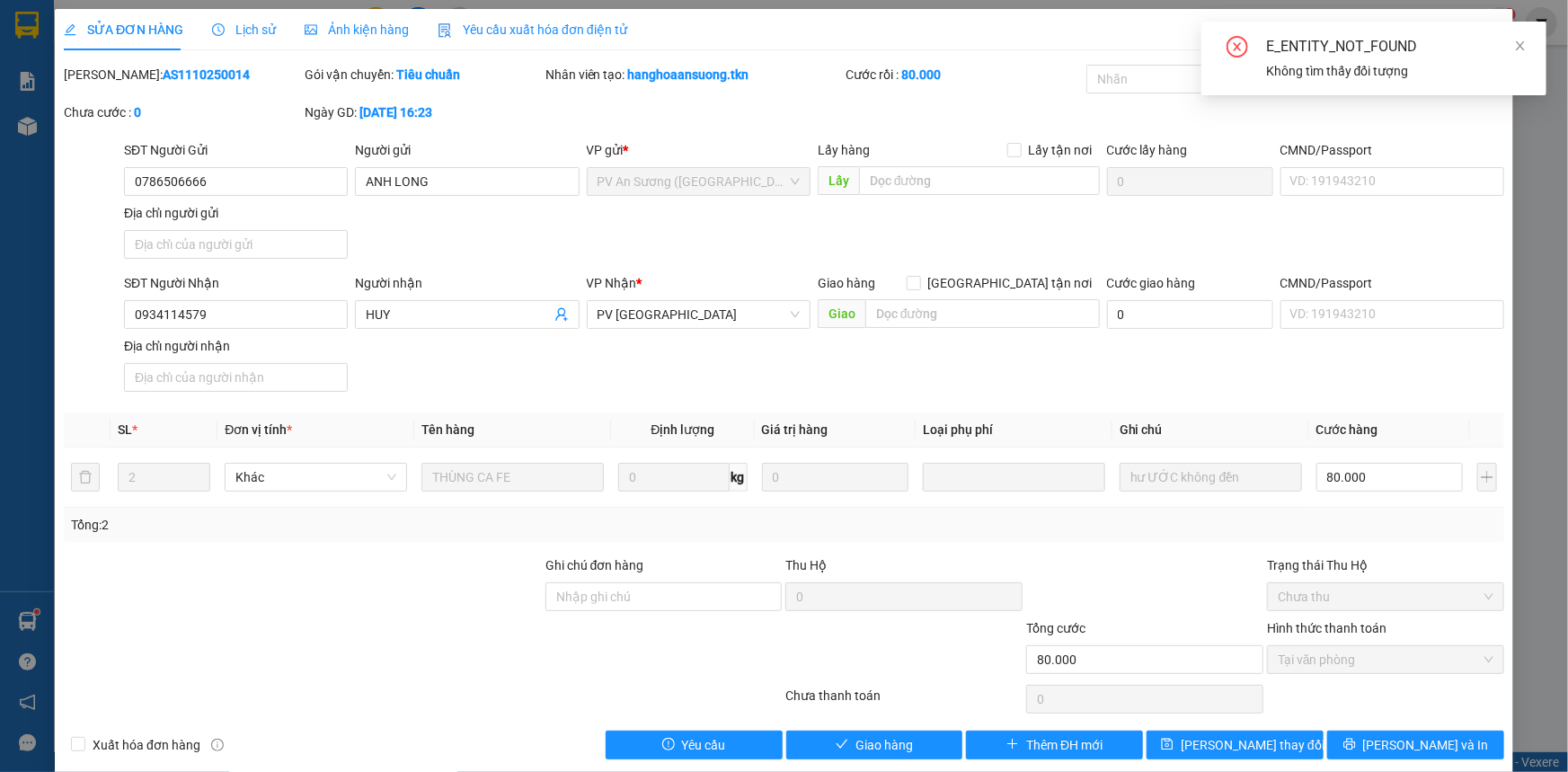
click at [1509, 46] on div "E_ENTITY_NOT_FOUND" at bounding box center [1395, 46] width 259 height 21
click at [836, 744] on icon "check" at bounding box center [842, 744] width 13 height 13
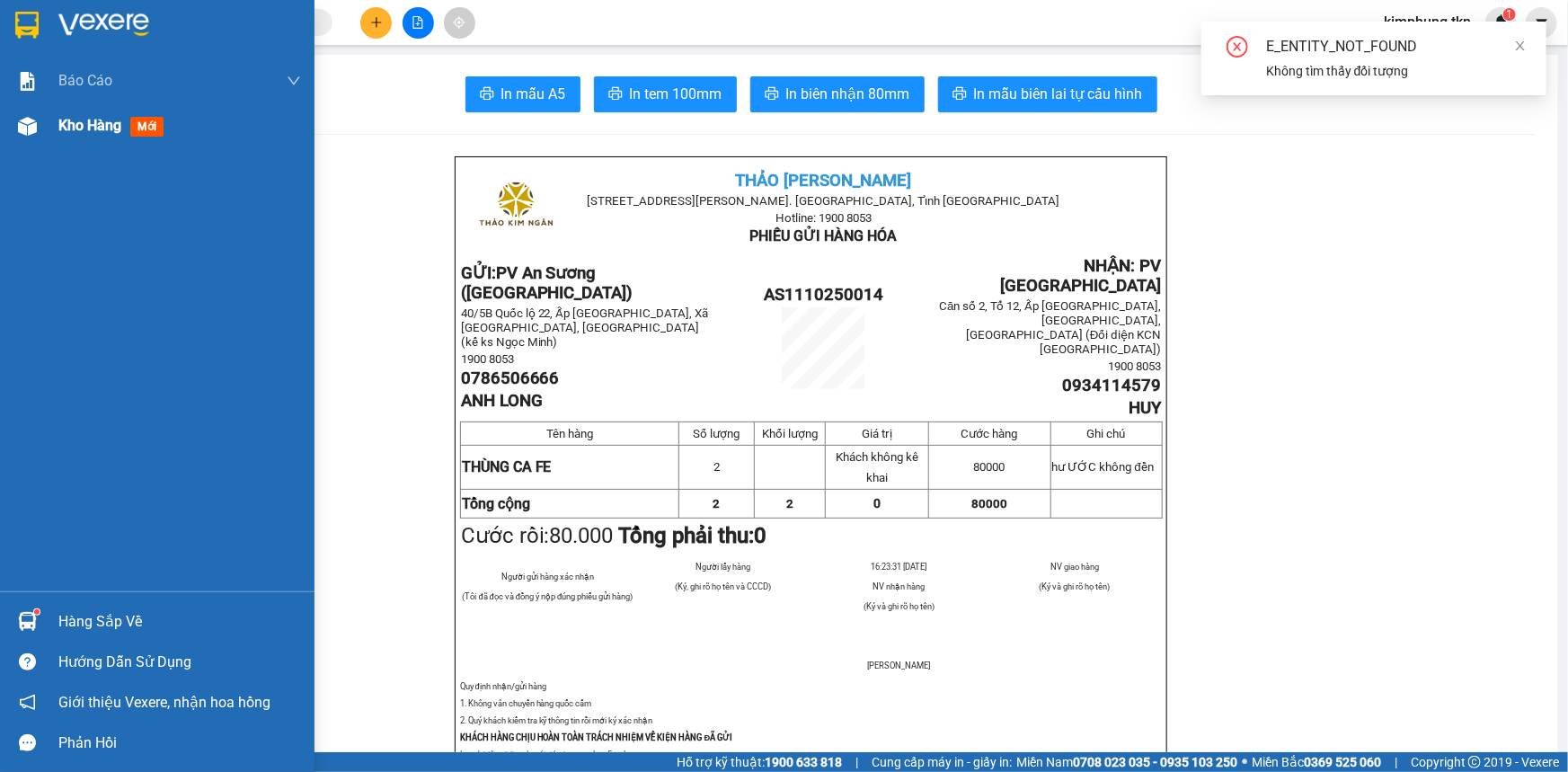
click at [65, 121] on span "Kho hàng" at bounding box center [89, 125] width 63 height 18
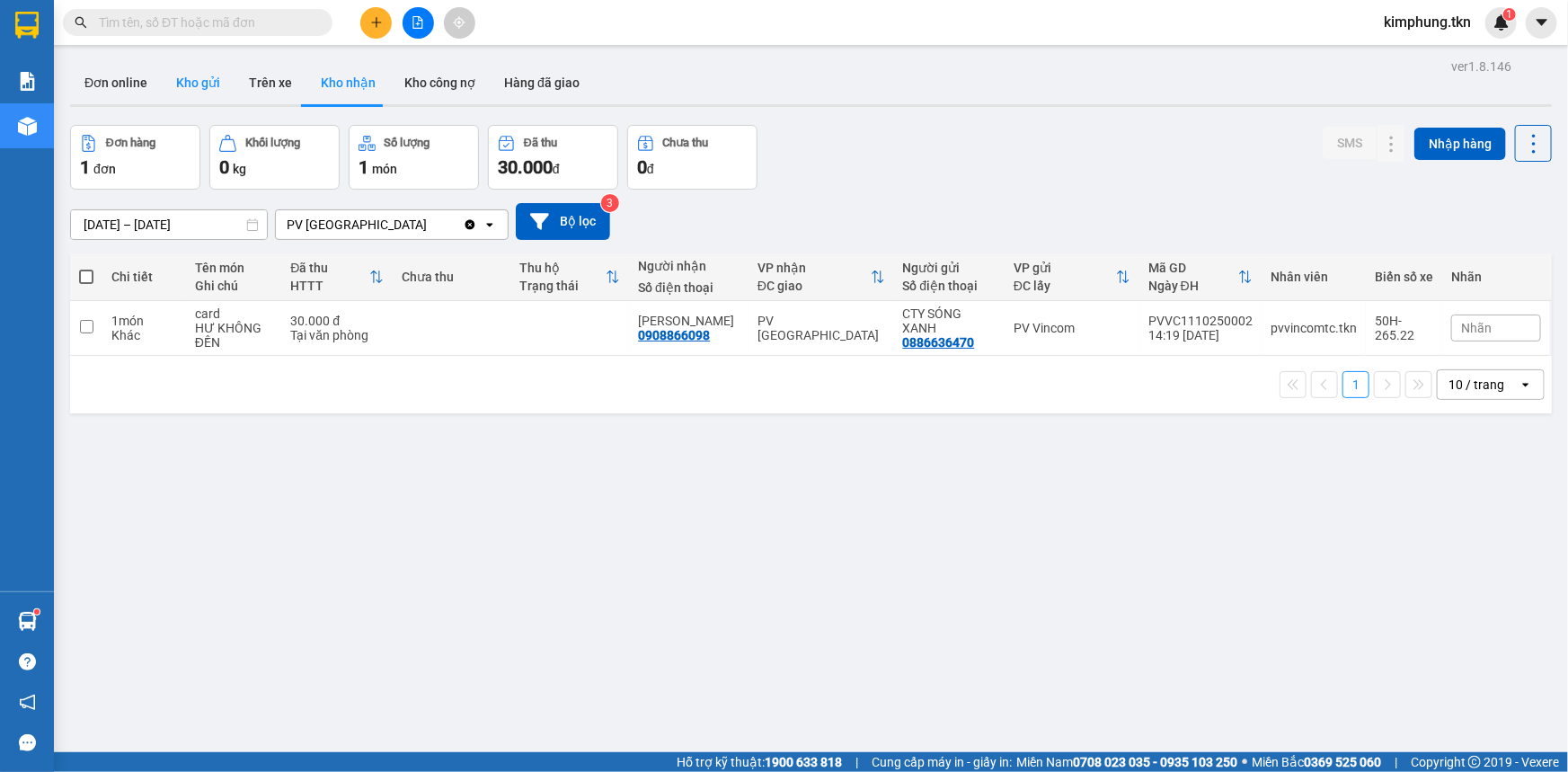
click at [205, 77] on button "Kho gửi" at bounding box center [197, 82] width 73 height 43
